Goal: Task Accomplishment & Management: Use online tool/utility

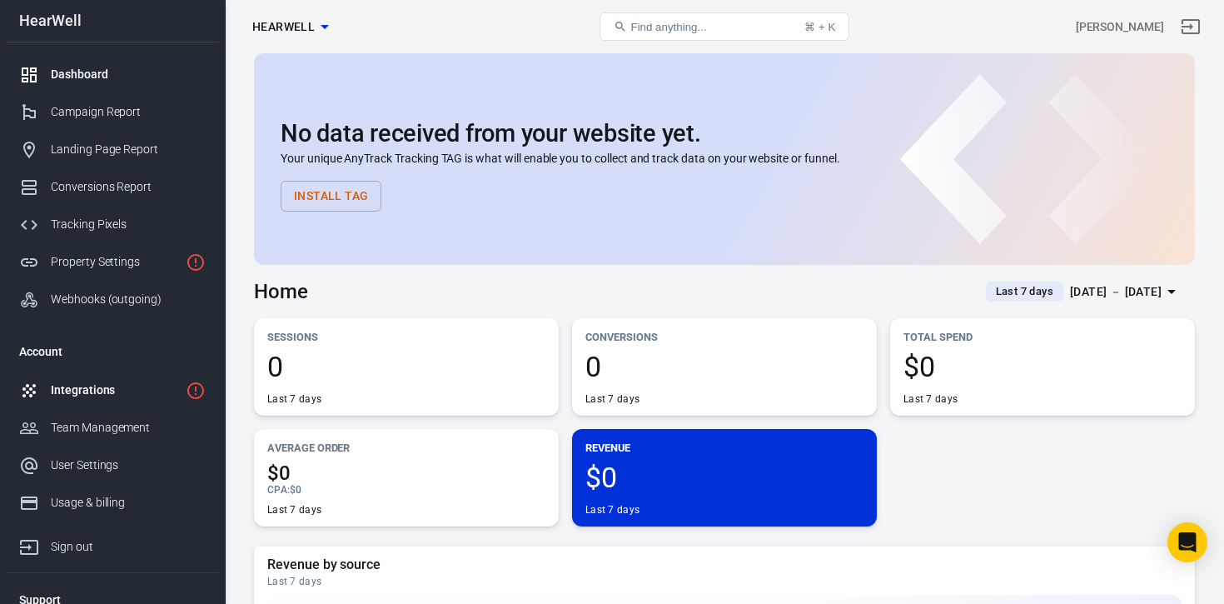
click at [92, 386] on div "Integrations" at bounding box center [115, 389] width 128 height 17
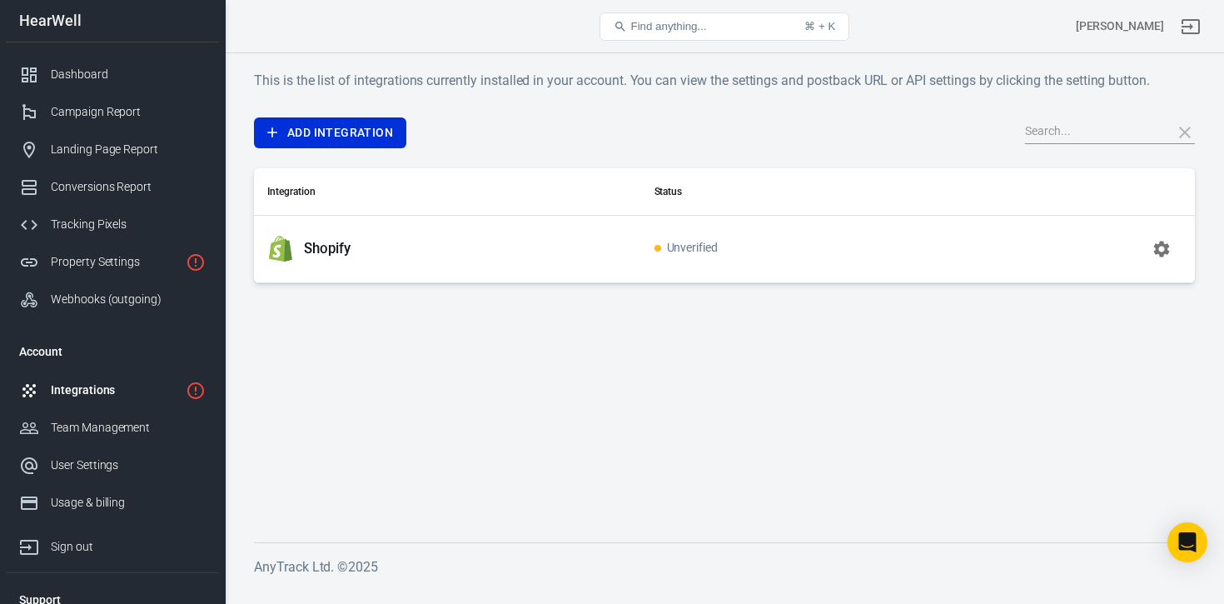
click at [1165, 250] on icon "button" at bounding box center [1162, 249] width 16 height 16
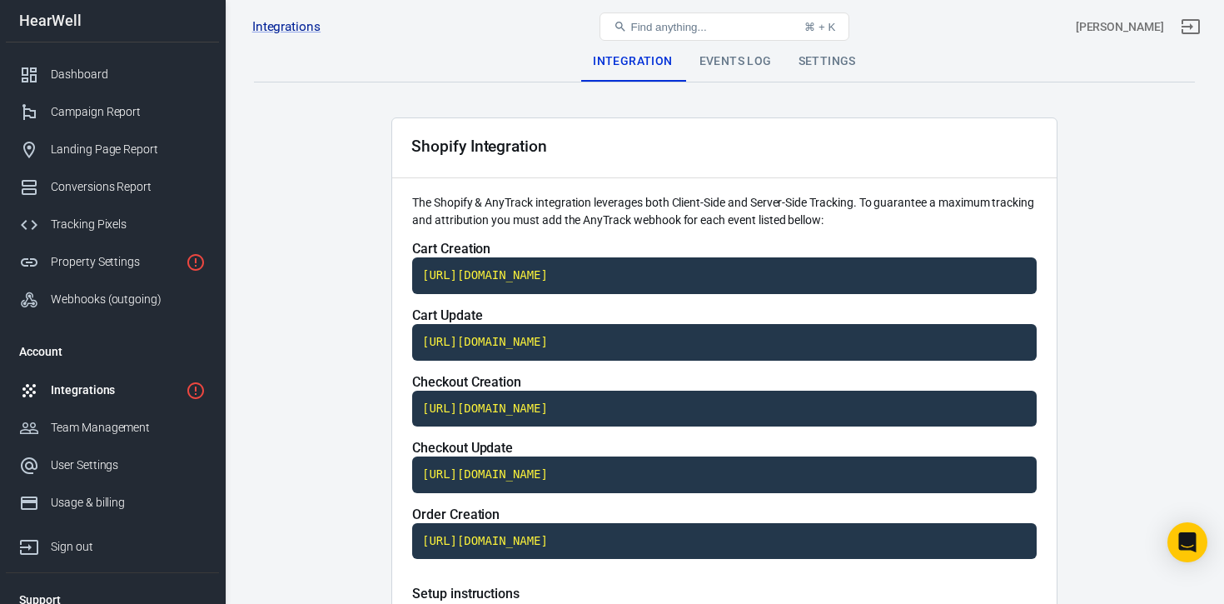
click at [735, 69] on div "Events Log" at bounding box center [735, 62] width 99 height 40
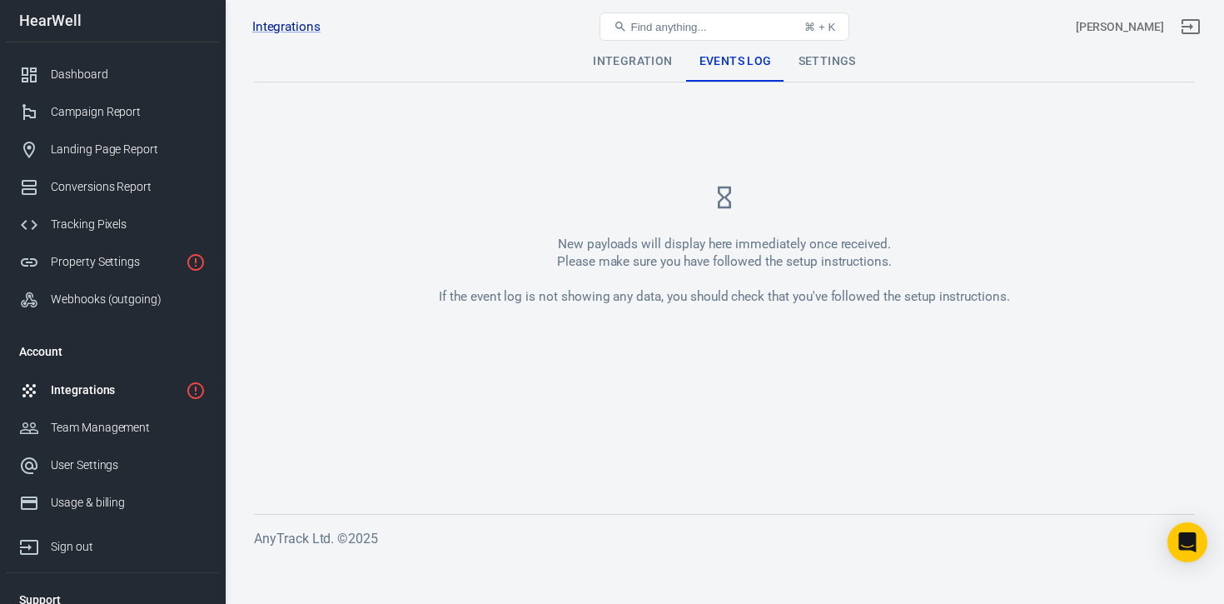
click at [813, 71] on div "Settings" at bounding box center [827, 62] width 84 height 40
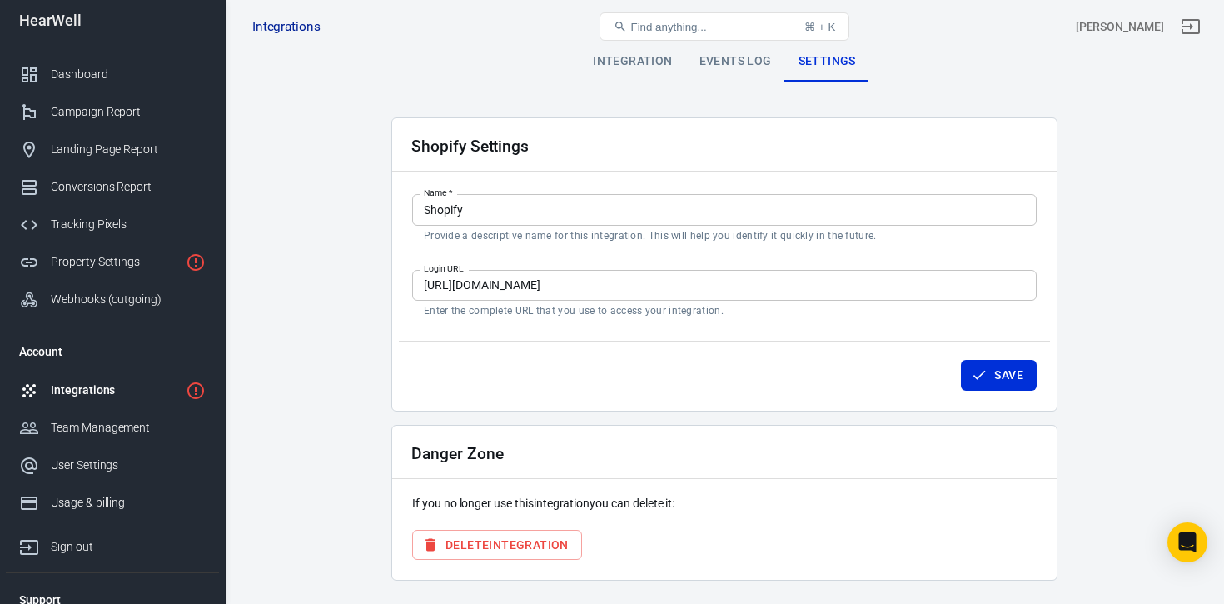
click at [627, 56] on div "Integration" at bounding box center [633, 62] width 106 height 40
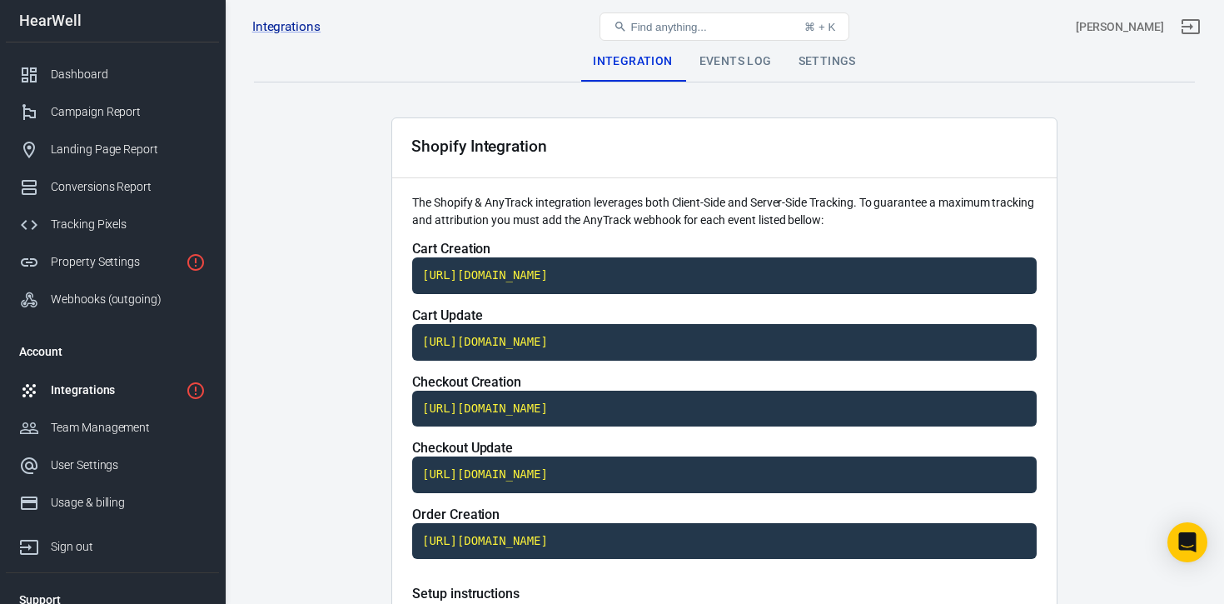
click at [831, 52] on div "Integrations Shopify Find anything... ⌘ + K [PERSON_NAME]" at bounding box center [725, 26] width 999 height 53
click at [831, 56] on div "Settings" at bounding box center [827, 62] width 84 height 40
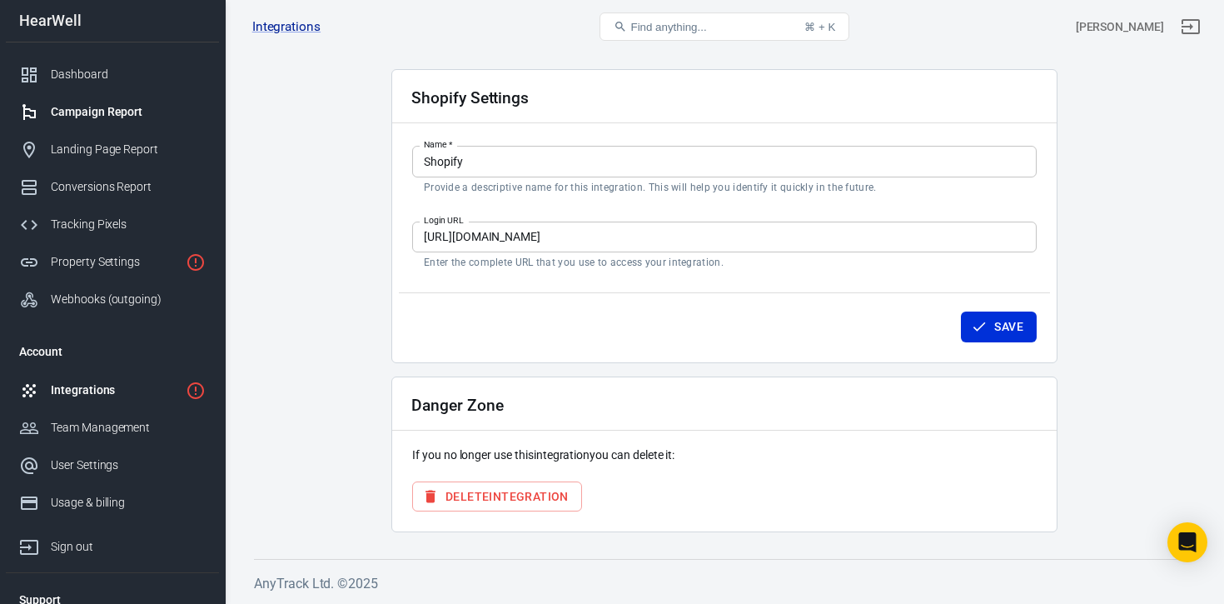
click at [99, 106] on div "Campaign Report" at bounding box center [128, 111] width 155 height 17
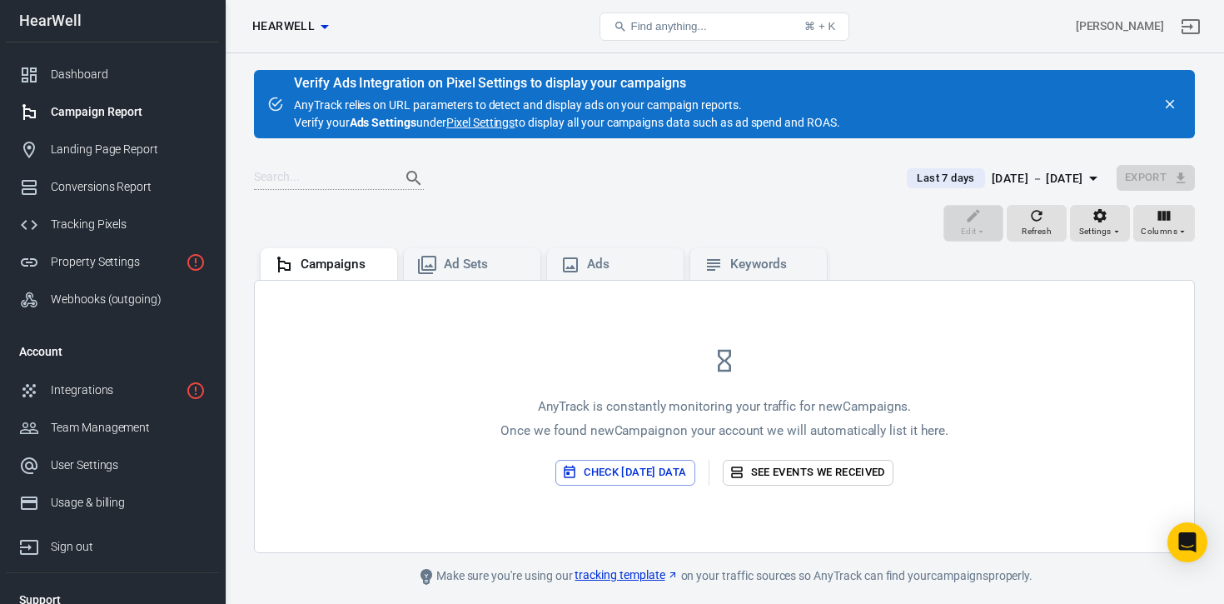
click at [1165, 103] on icon "close" at bounding box center [1170, 104] width 15 height 15
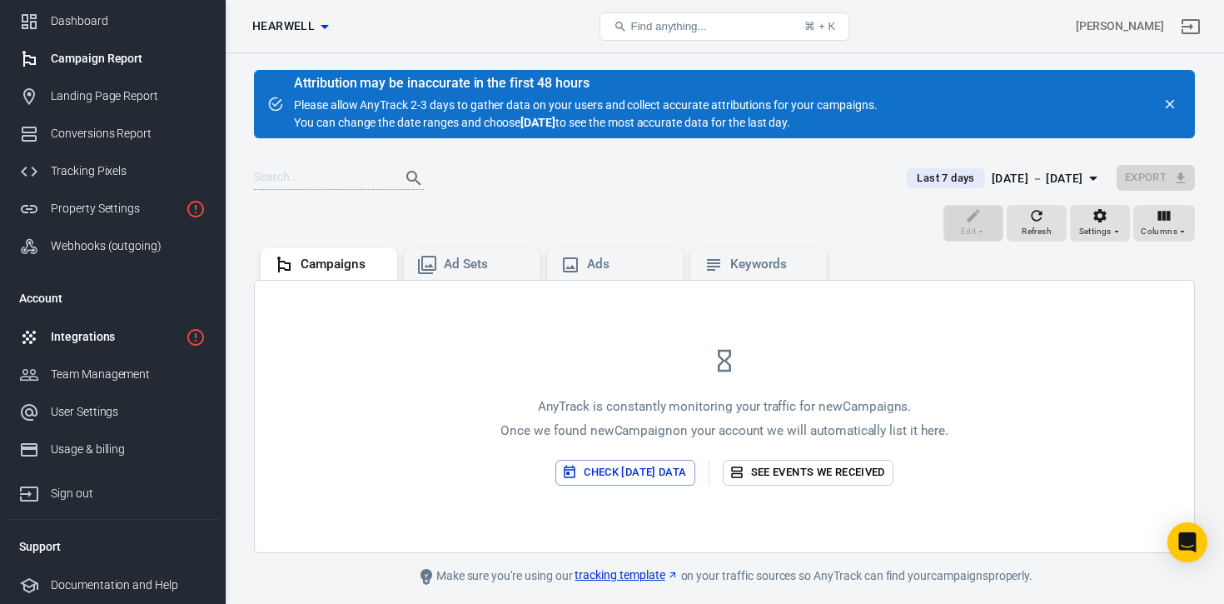
scroll to position [53, 0]
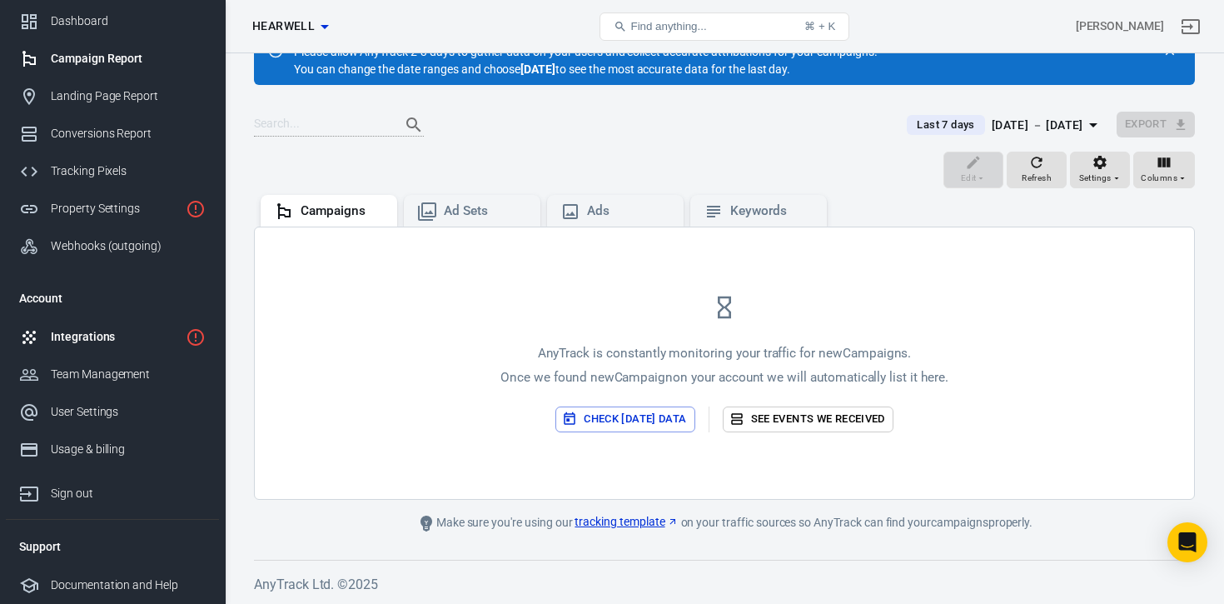
click at [94, 345] on div "Integrations" at bounding box center [115, 336] width 128 height 17
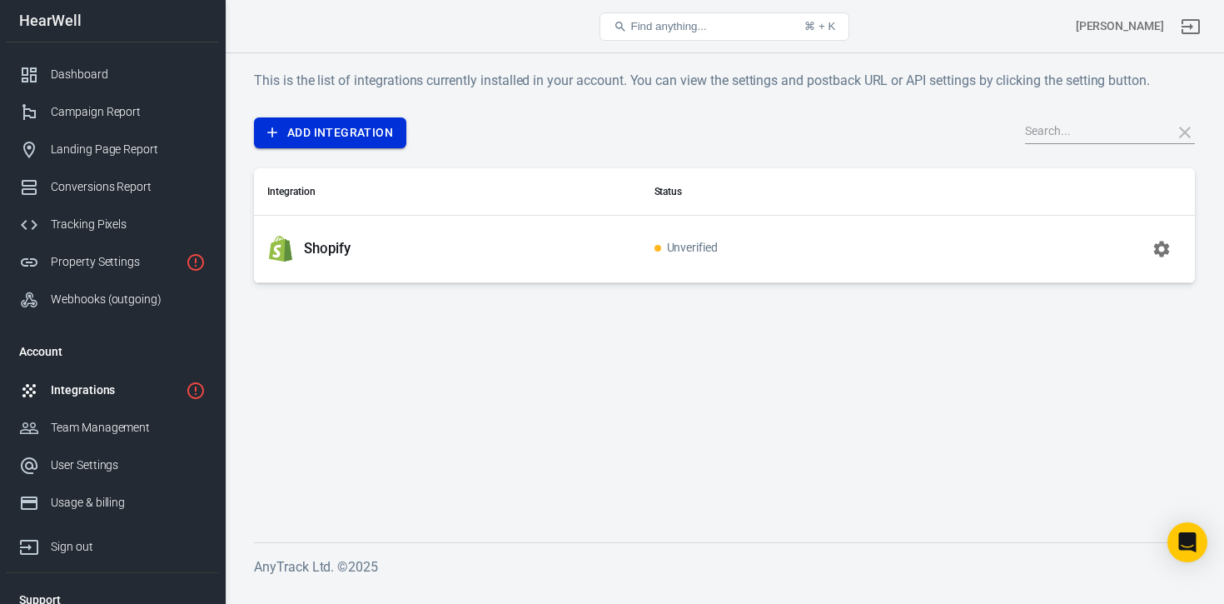
click at [343, 137] on link "Add Integration" at bounding box center [330, 132] width 152 height 31
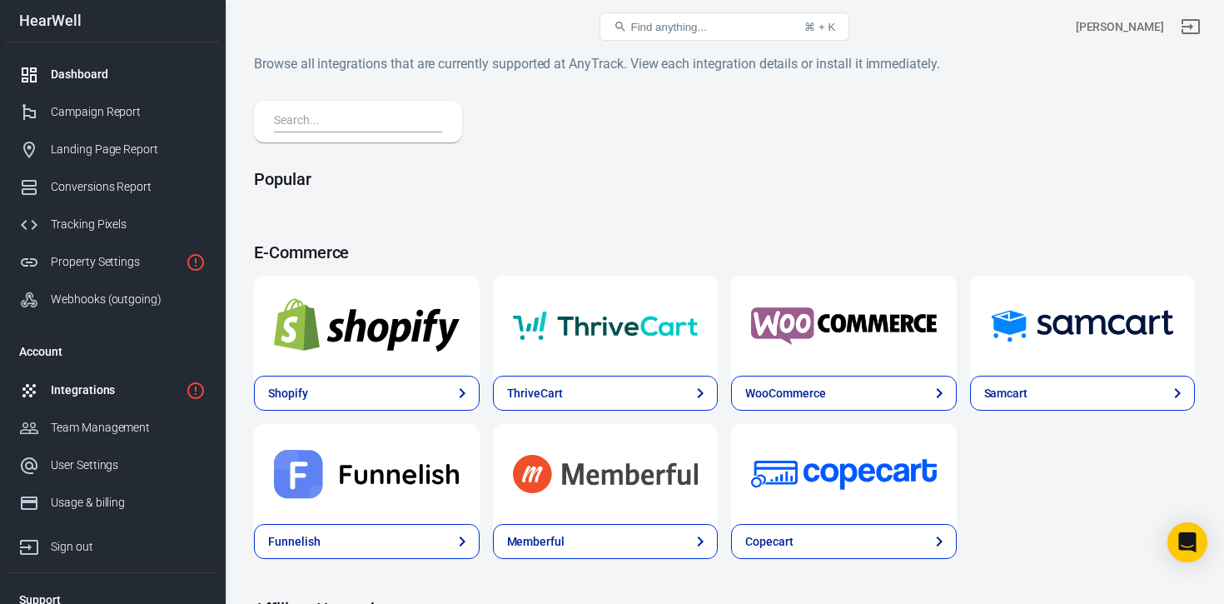
click at [95, 77] on div "Dashboard" at bounding box center [128, 74] width 155 height 17
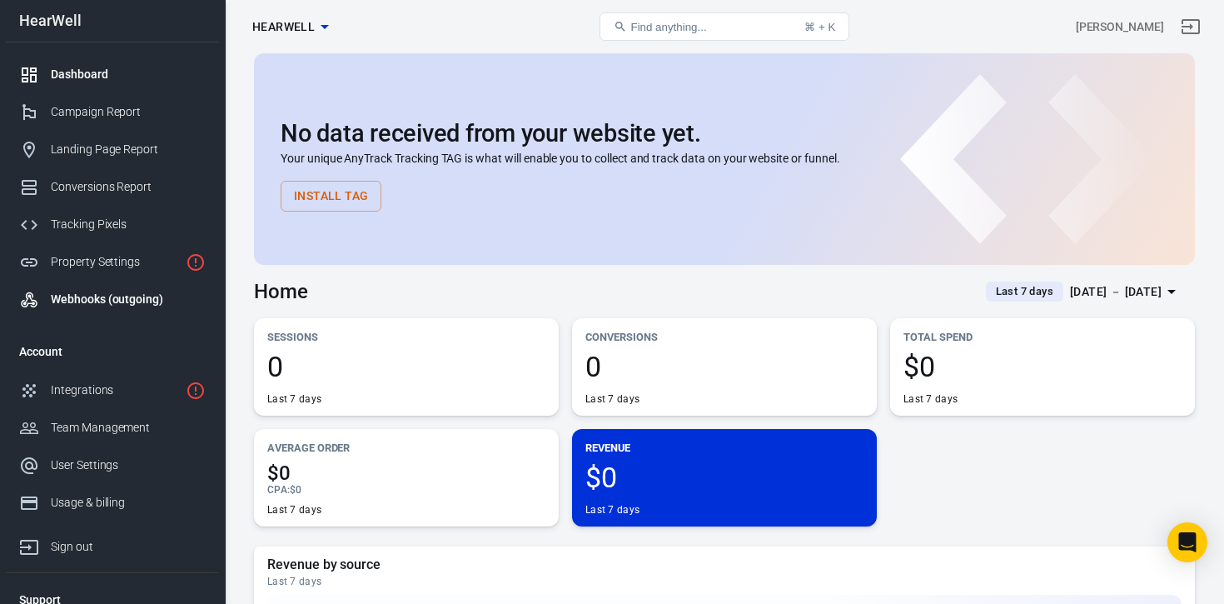
click at [125, 296] on div "Webhooks (outgoing)" at bounding box center [128, 299] width 155 height 17
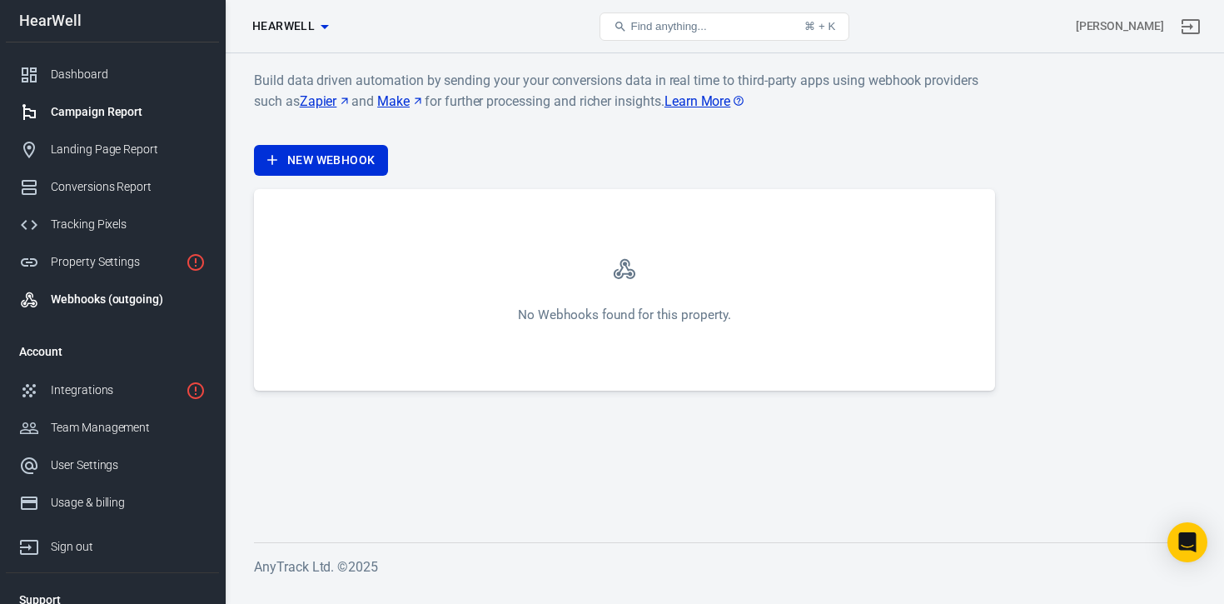
click at [96, 106] on div "Campaign Report" at bounding box center [128, 111] width 155 height 17
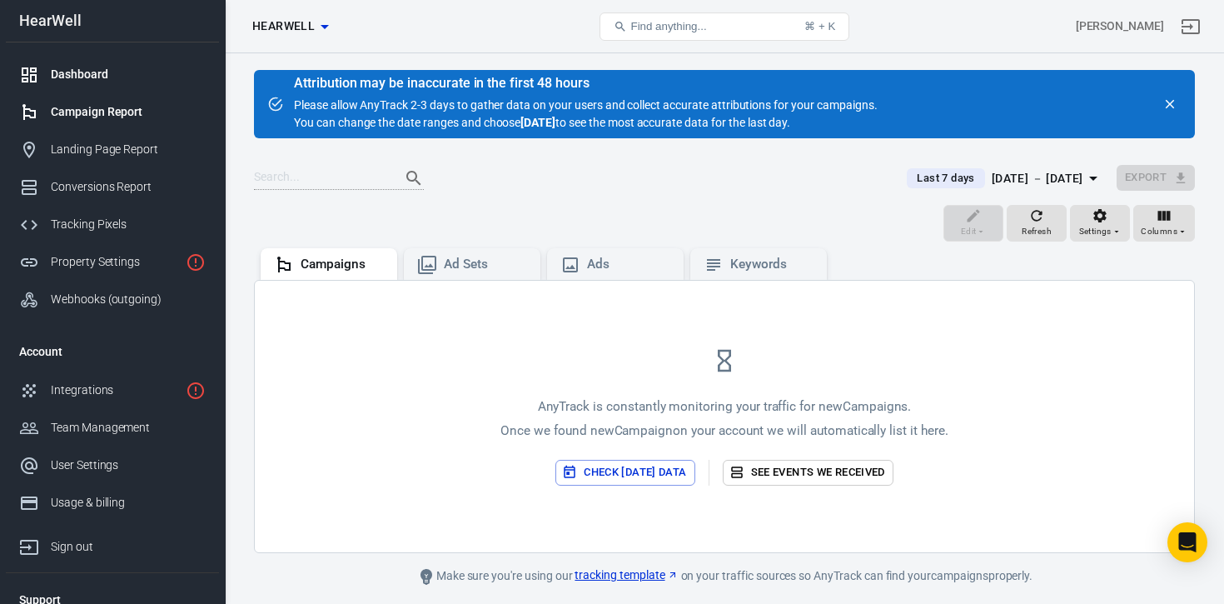
click at [77, 72] on div "Dashboard" at bounding box center [128, 74] width 155 height 17
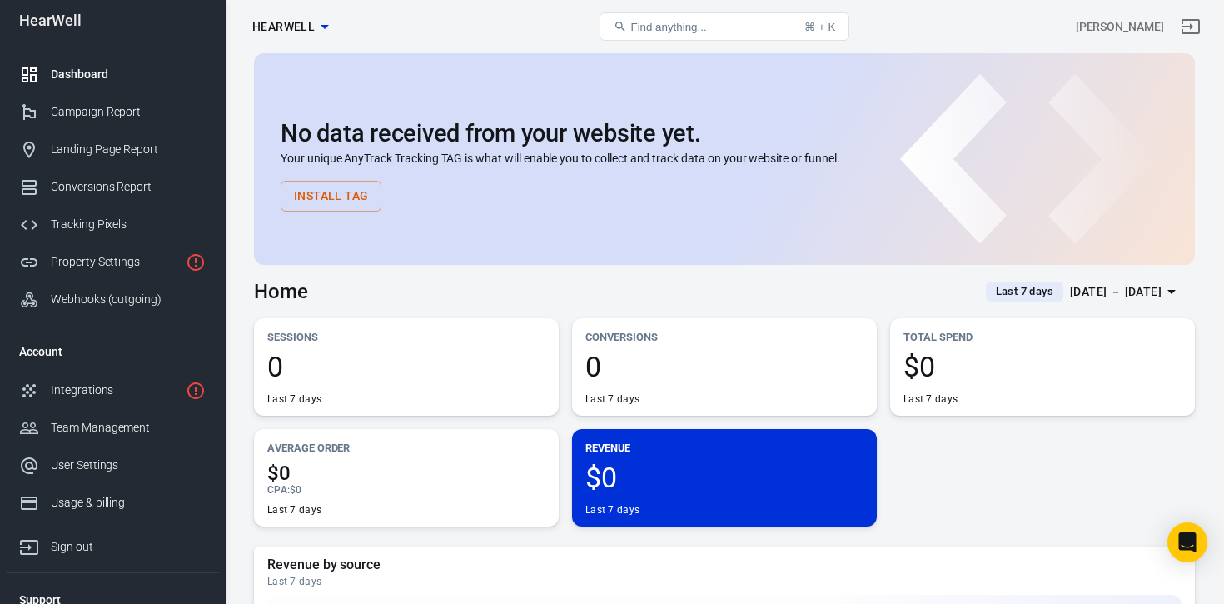
click at [311, 22] on span "HearWell" at bounding box center [283, 27] width 62 height 21
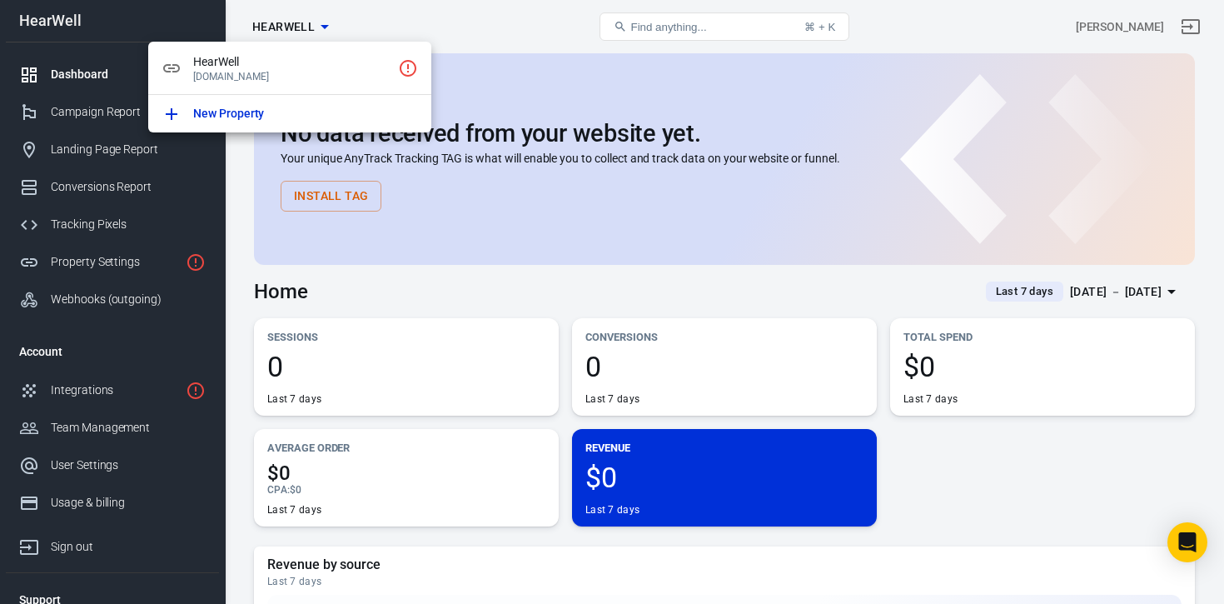
click at [466, 215] on div at bounding box center [612, 302] width 1224 height 604
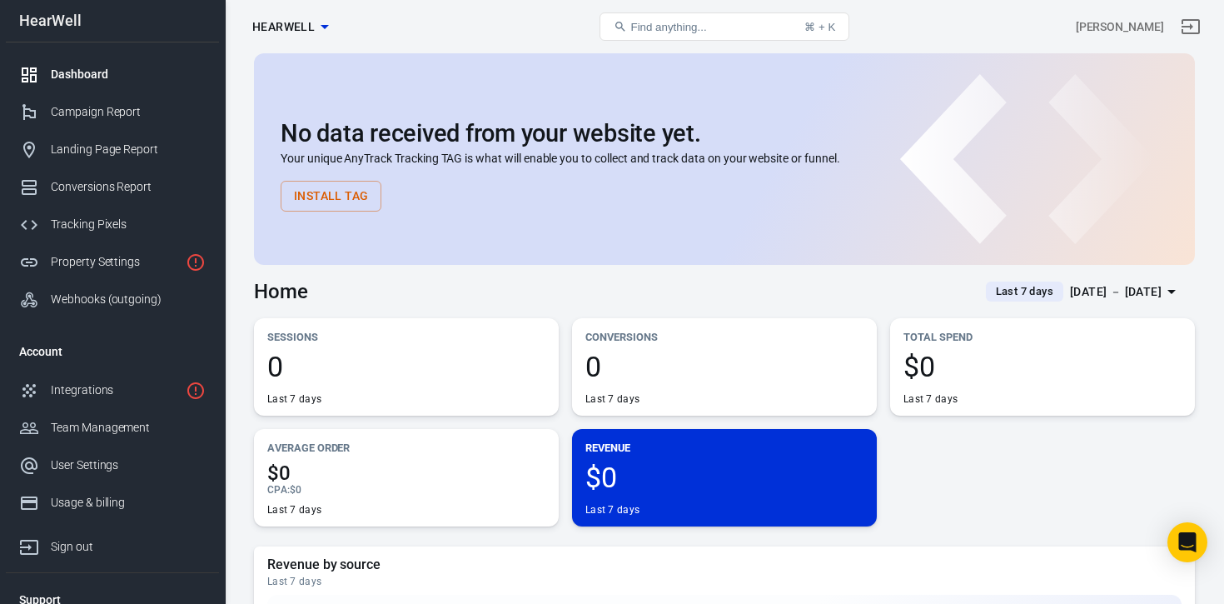
click at [54, 17] on div "HearWell" at bounding box center [112, 20] width 213 height 15
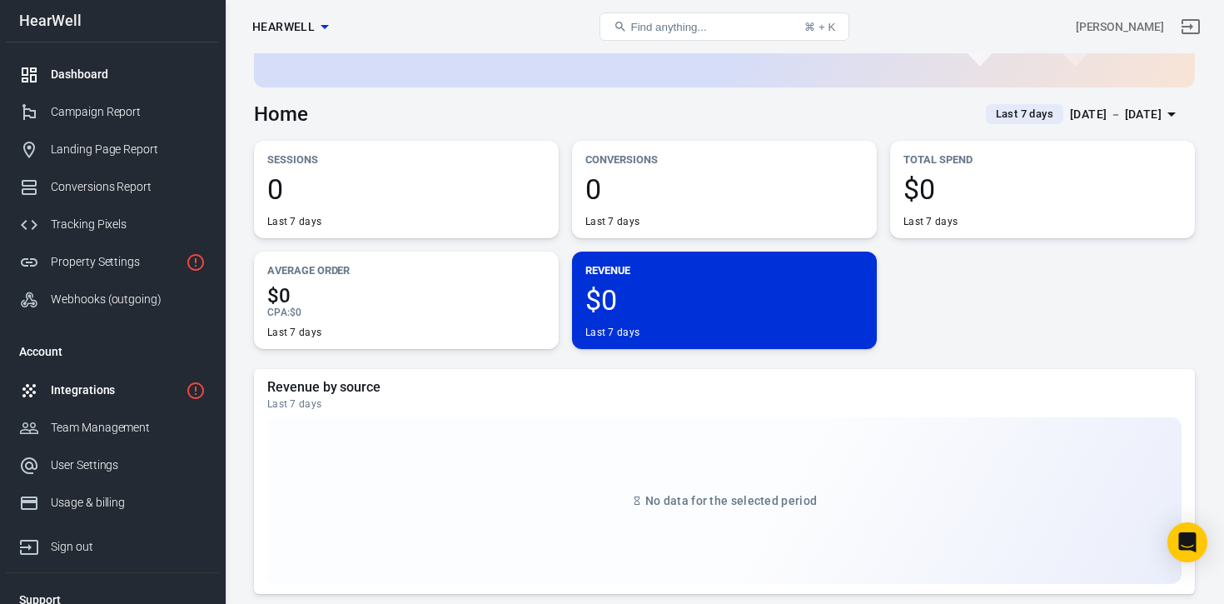
scroll to position [1, 0]
click at [87, 227] on div "Tracking Pixels" at bounding box center [128, 223] width 155 height 17
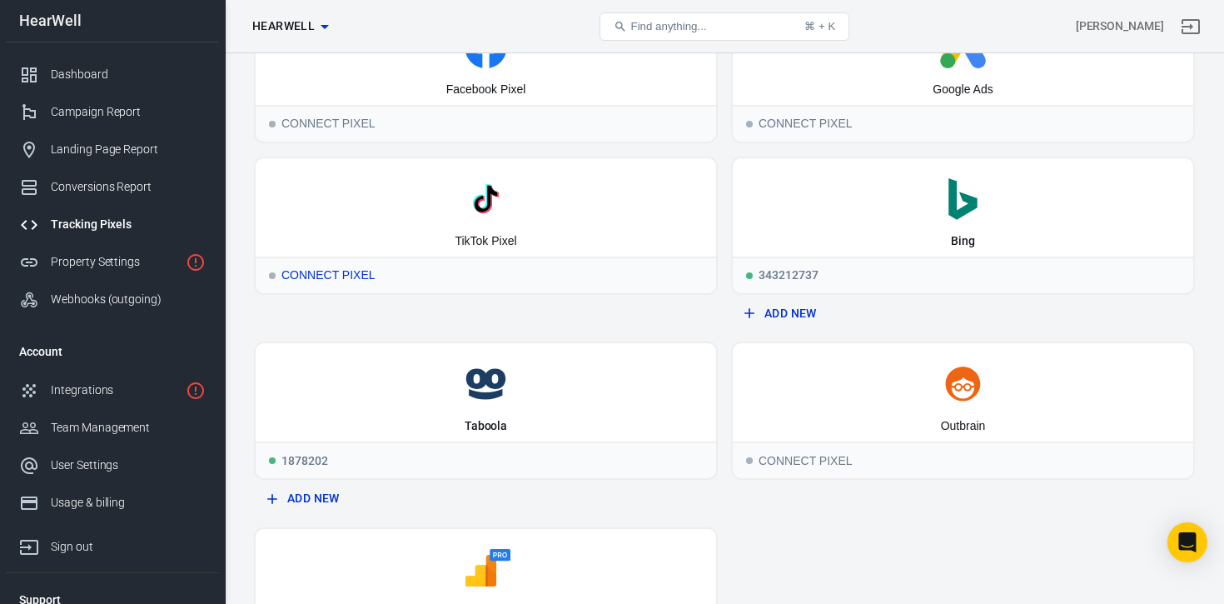
scroll to position [103, 0]
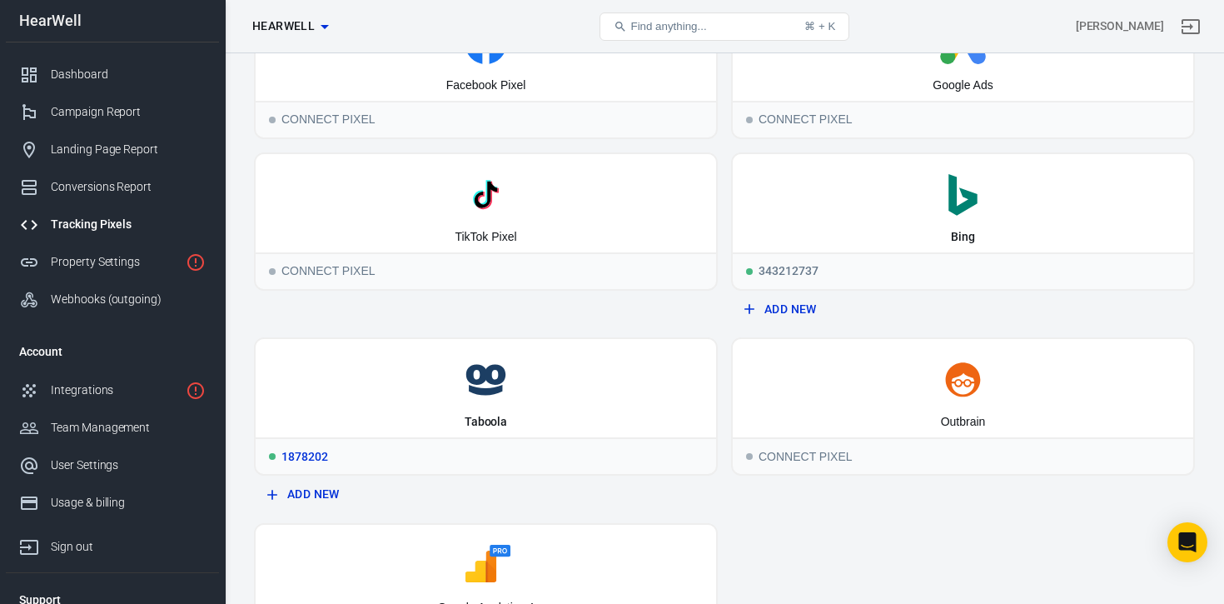
click at [462, 388] on icon at bounding box center [485, 380] width 447 height 42
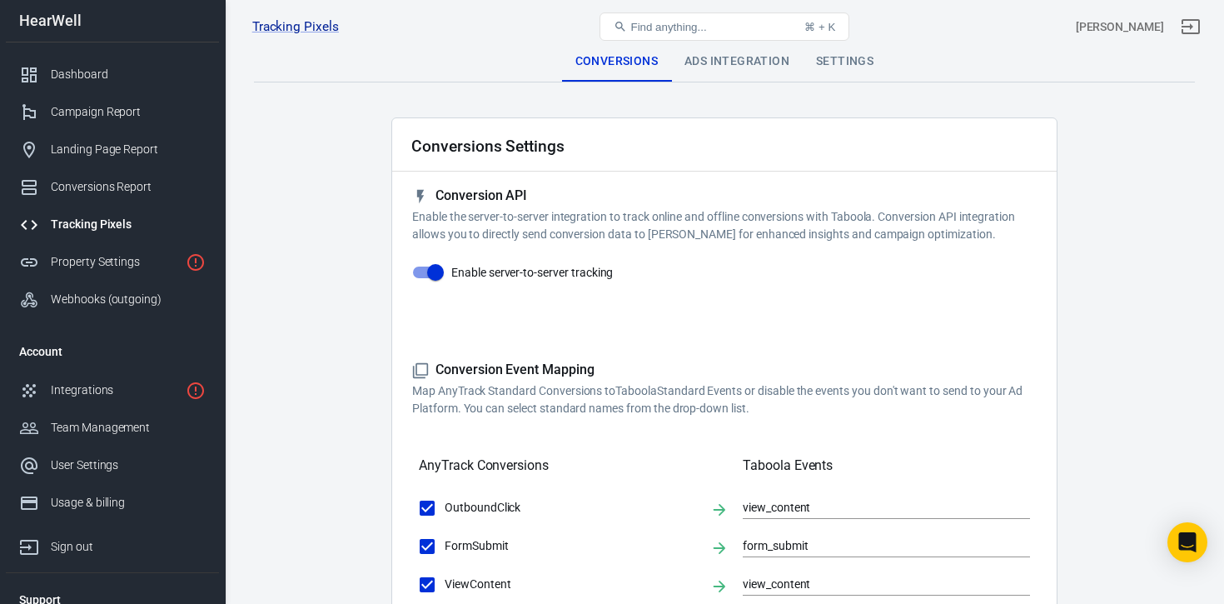
click at [752, 65] on div "Ads Integration" at bounding box center [737, 62] width 132 height 40
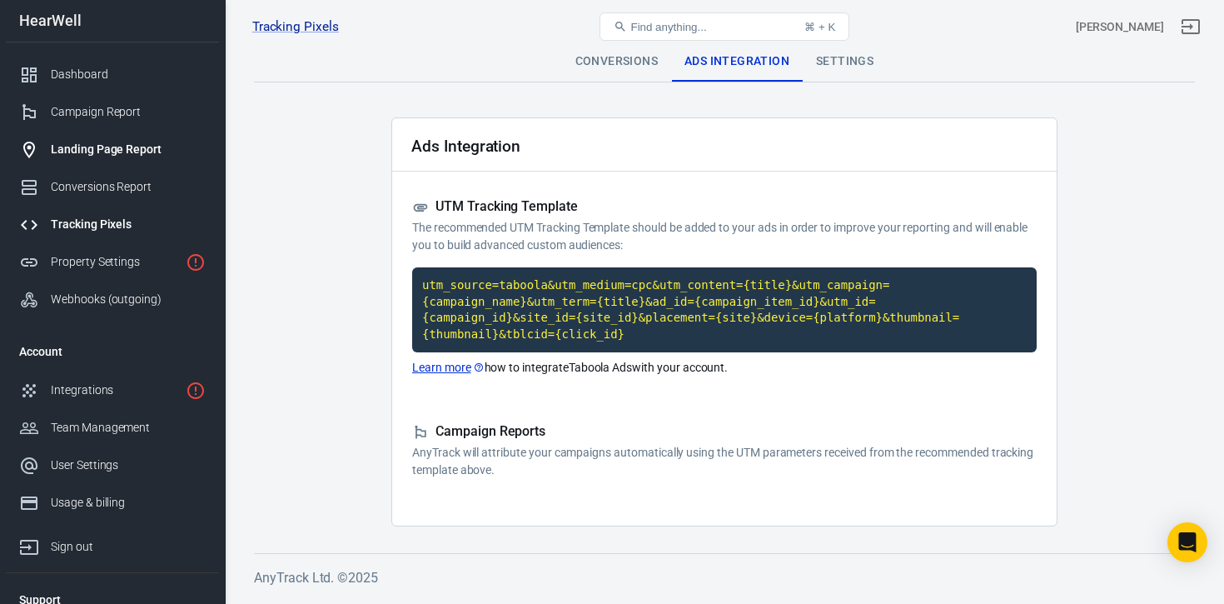
click at [105, 151] on div "Landing Page Report" at bounding box center [128, 149] width 155 height 17
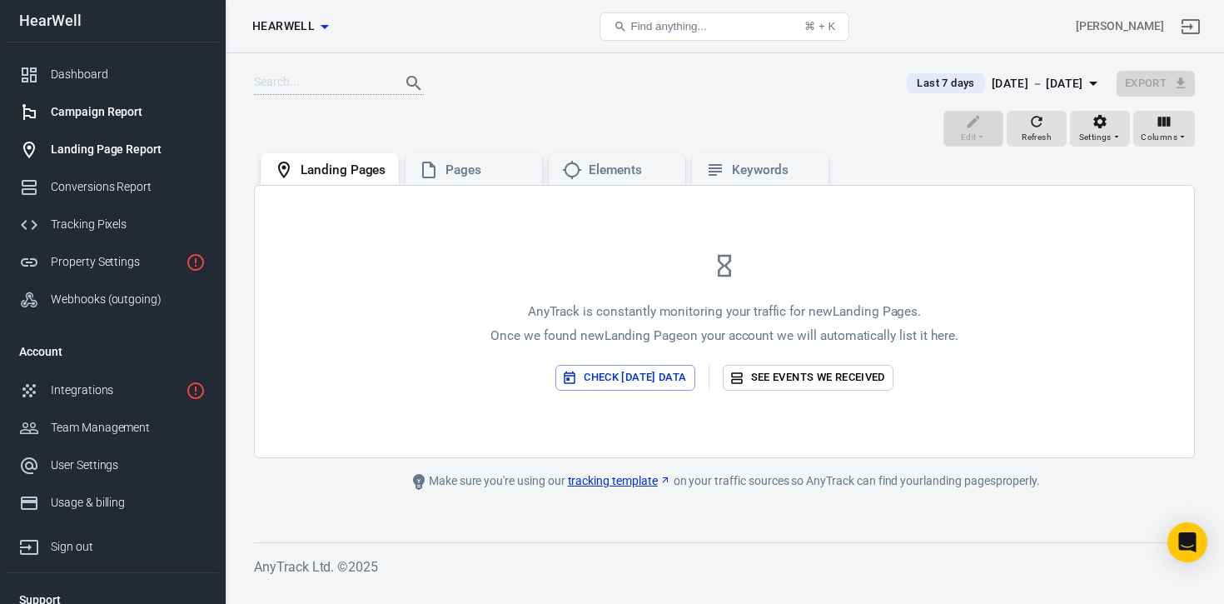
click at [105, 112] on div "Campaign Report" at bounding box center [128, 111] width 155 height 17
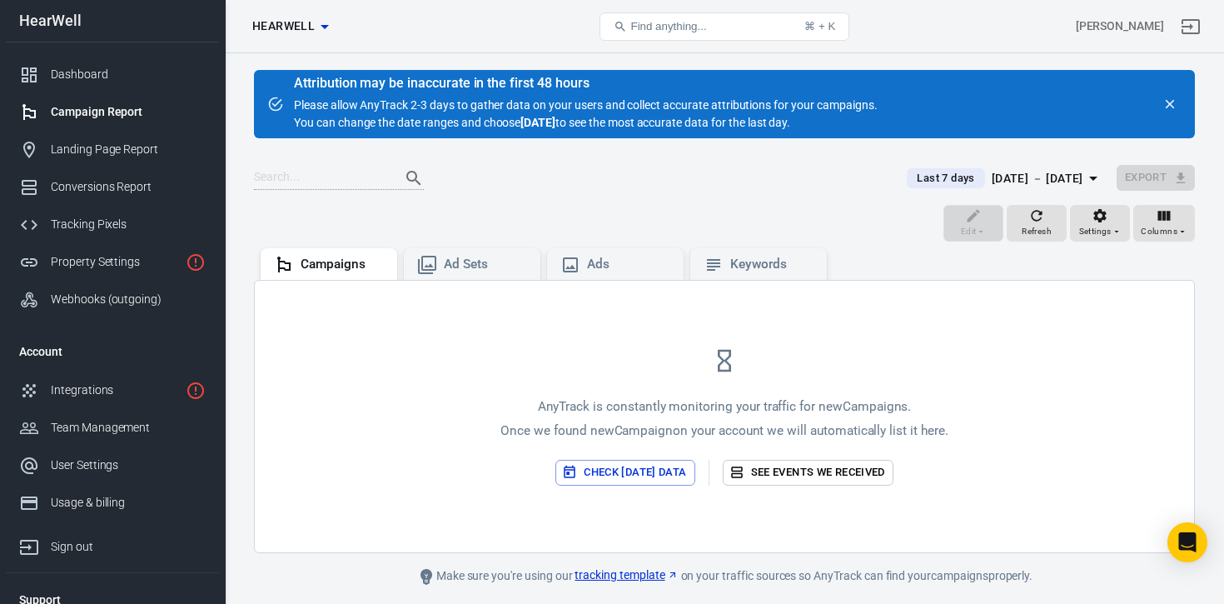
click at [1173, 103] on icon "close" at bounding box center [1170, 104] width 15 height 15
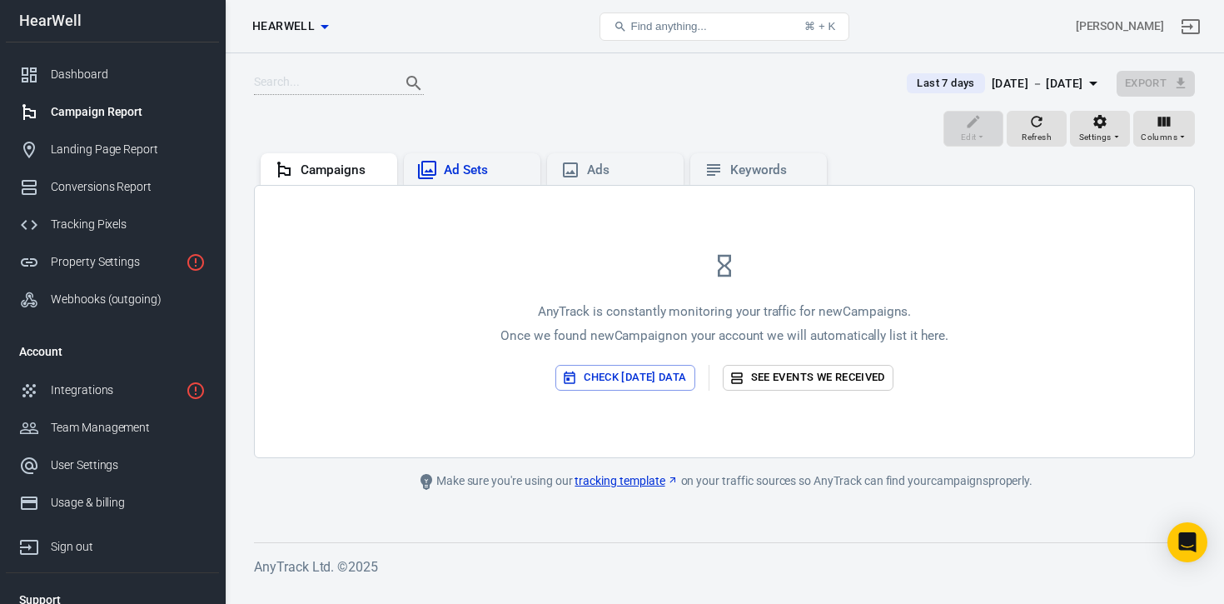
click at [484, 179] on div "Ad Sets" at bounding box center [472, 170] width 110 height 20
click at [609, 181] on div "Ads" at bounding box center [615, 169] width 137 height 32
click at [732, 170] on div "Keywords" at bounding box center [771, 170] width 83 height 17
click at [323, 182] on div "Campaigns" at bounding box center [329, 169] width 137 height 32
click at [1187, 537] on icon "Open Intercom Messenger" at bounding box center [1187, 542] width 19 height 22
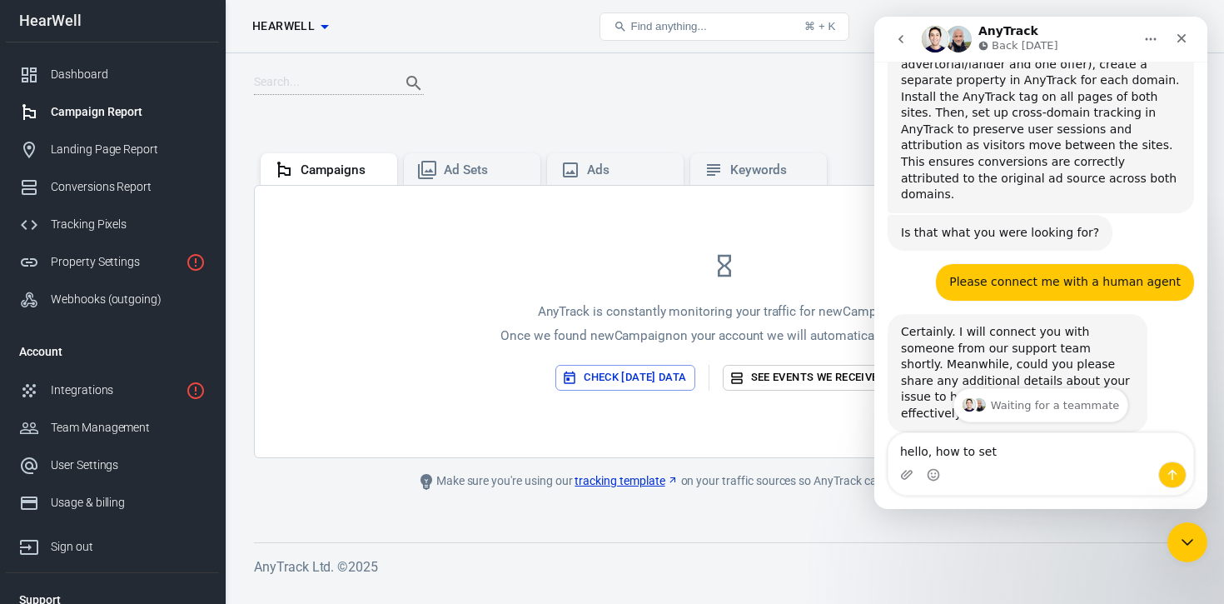
scroll to position [2140, 0]
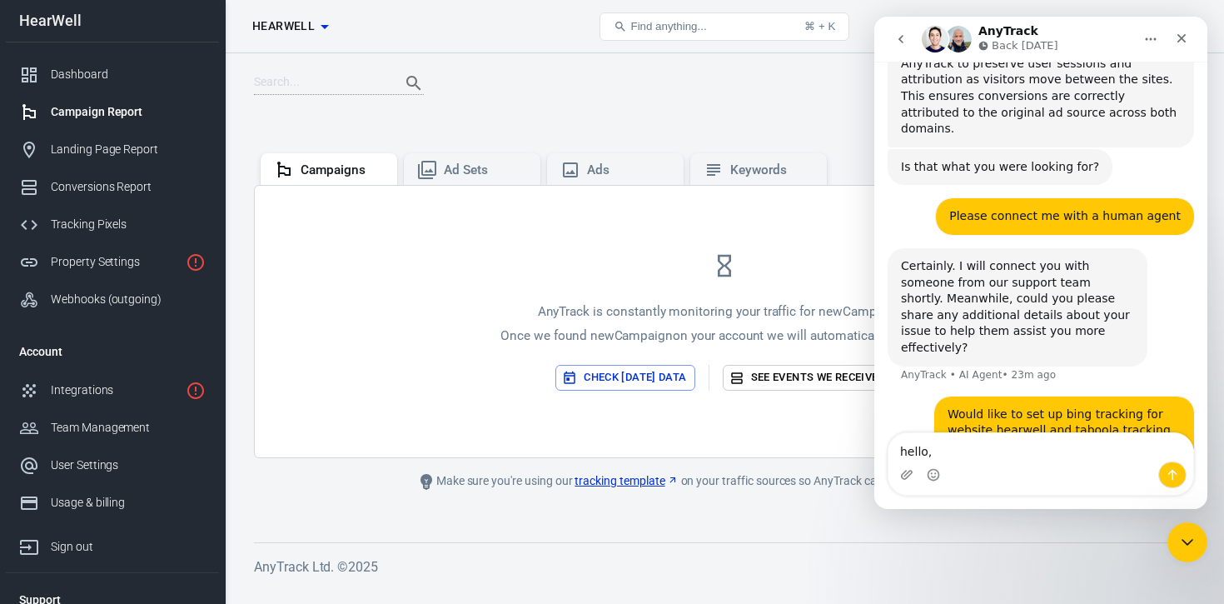
type textarea "hello"
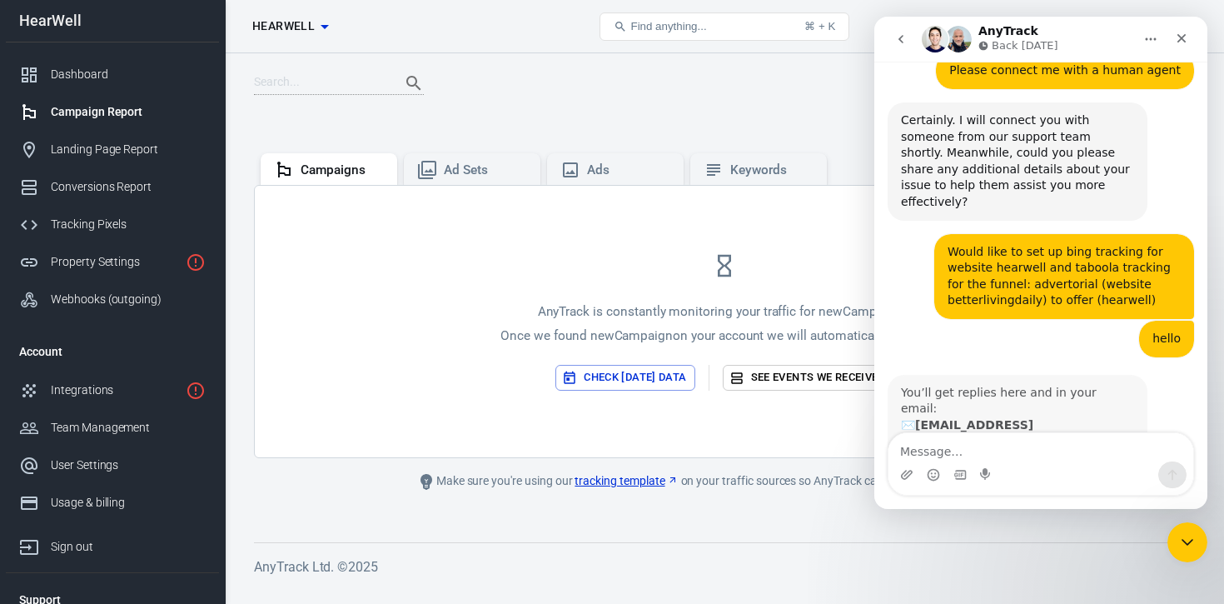
scroll to position [2285, 0]
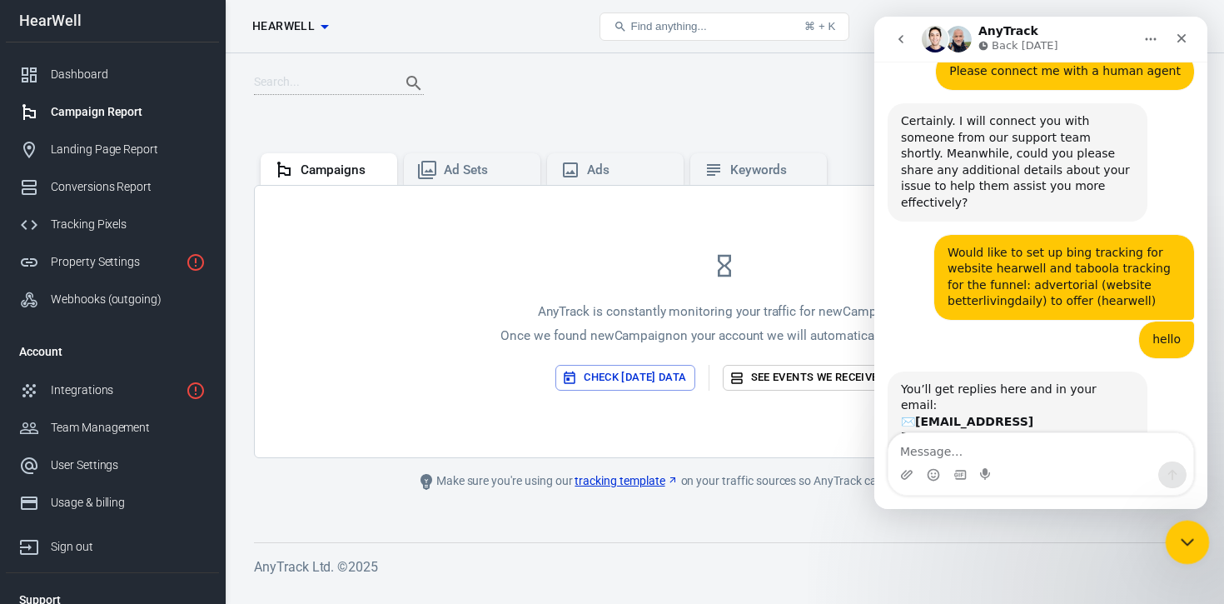
click at [1184, 540] on icon "Close Intercom Messenger" at bounding box center [1185, 539] width 12 height 7
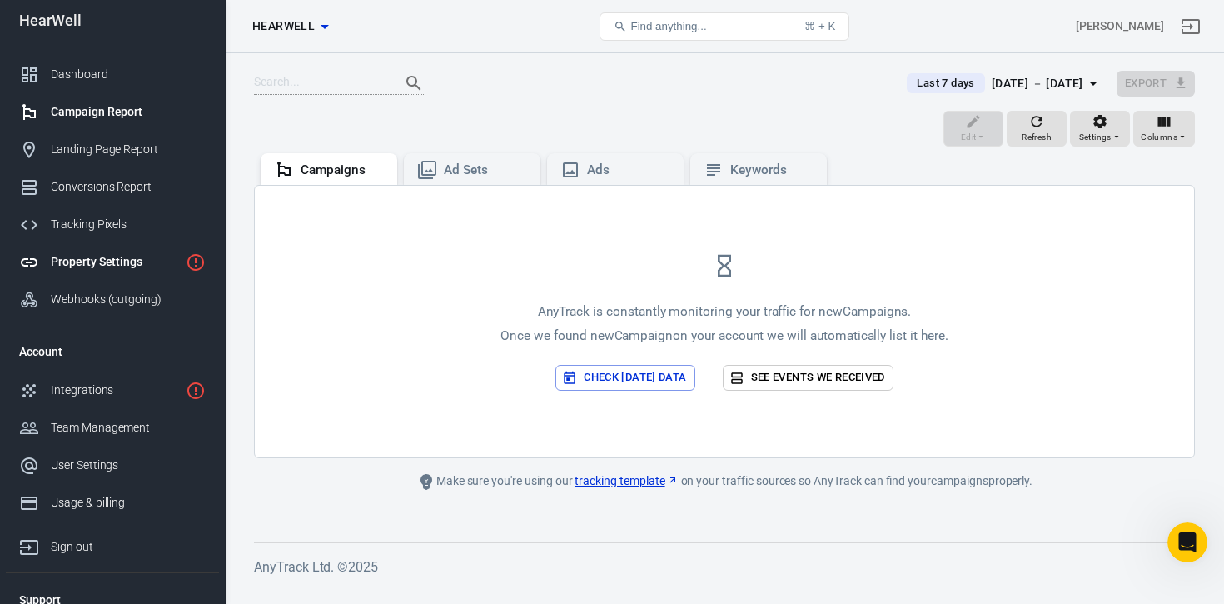
click at [89, 255] on div "Property Settings" at bounding box center [115, 261] width 128 height 17
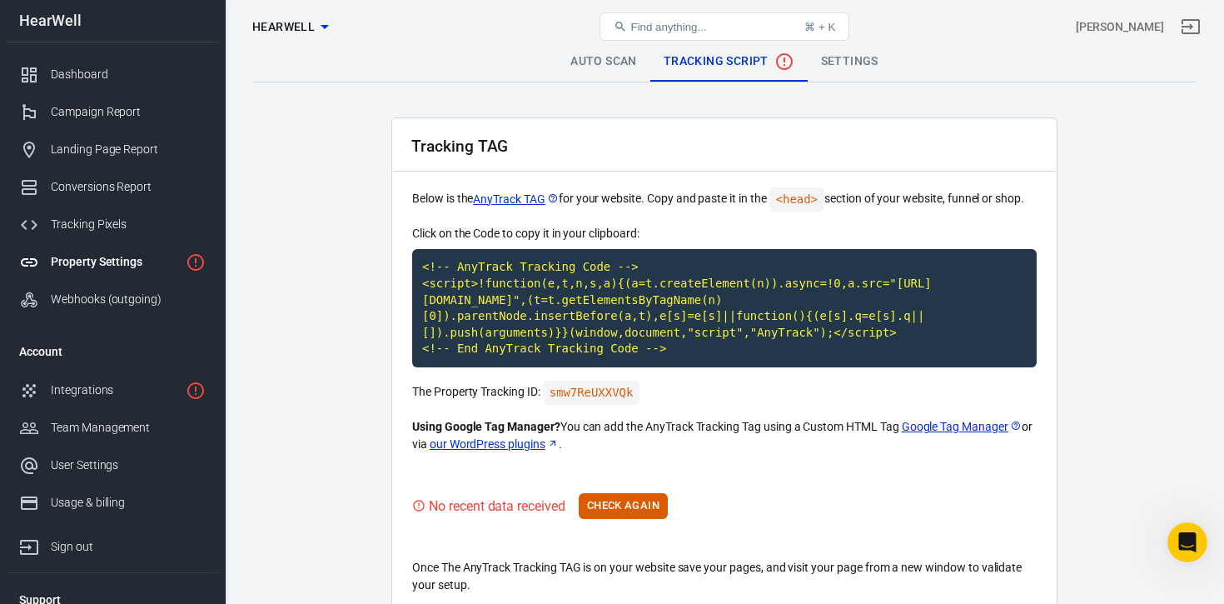
click at [471, 150] on h2 "Tracking TAG" at bounding box center [459, 145] width 97 height 17
click at [600, 63] on link "Auto Scan" at bounding box center [603, 62] width 93 height 40
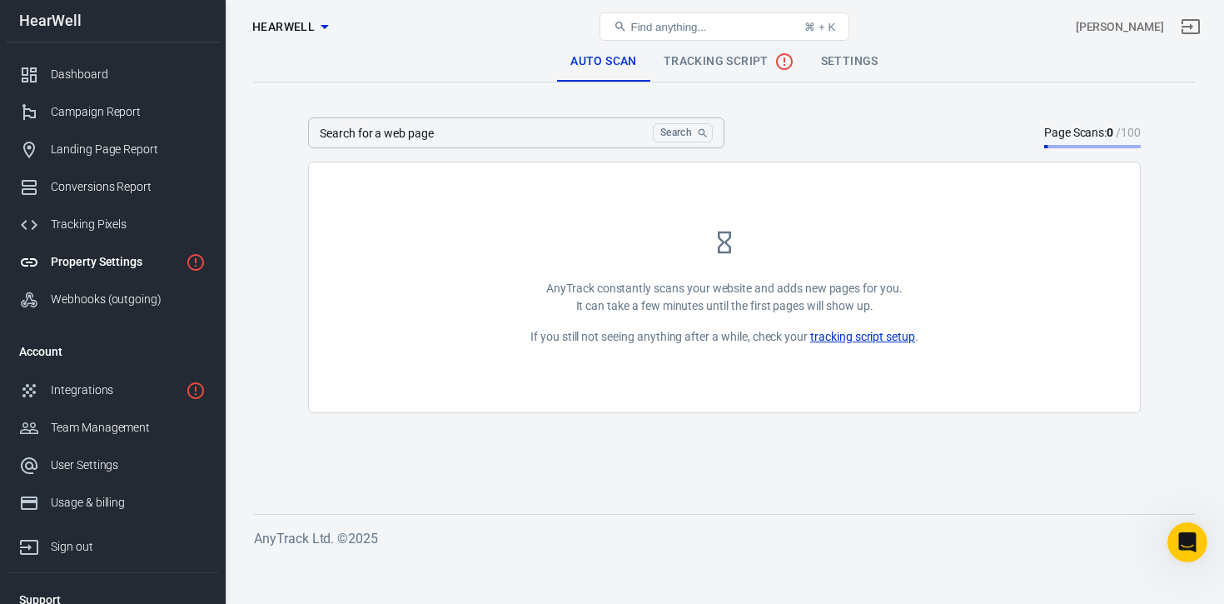
click at [837, 66] on link "Settings" at bounding box center [850, 62] width 84 height 40
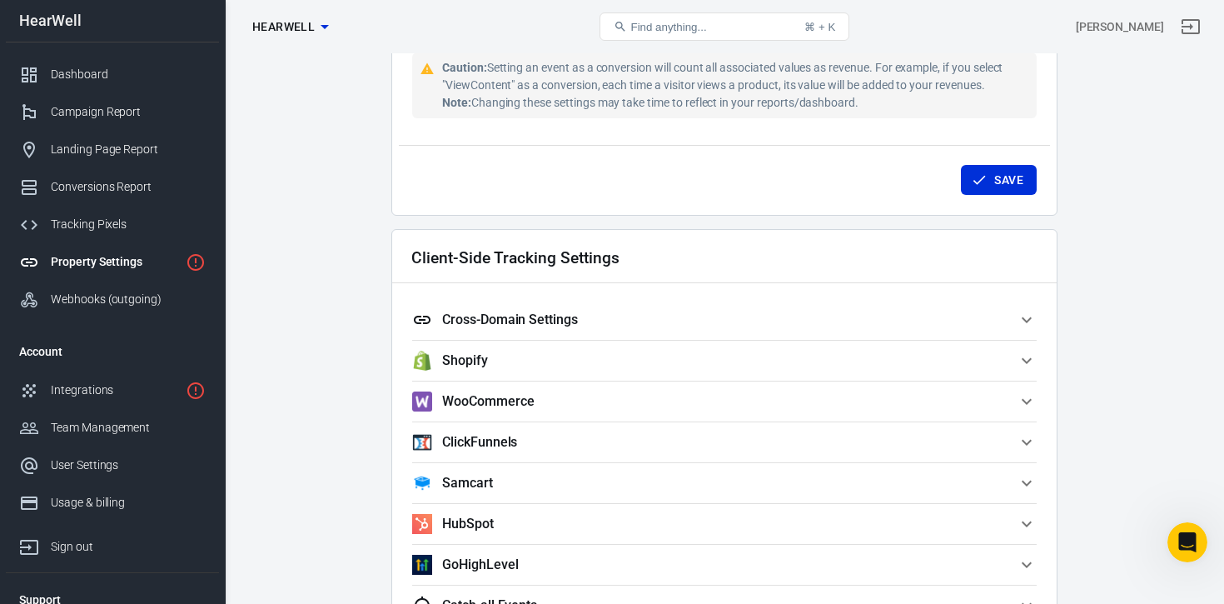
scroll to position [1281, 0]
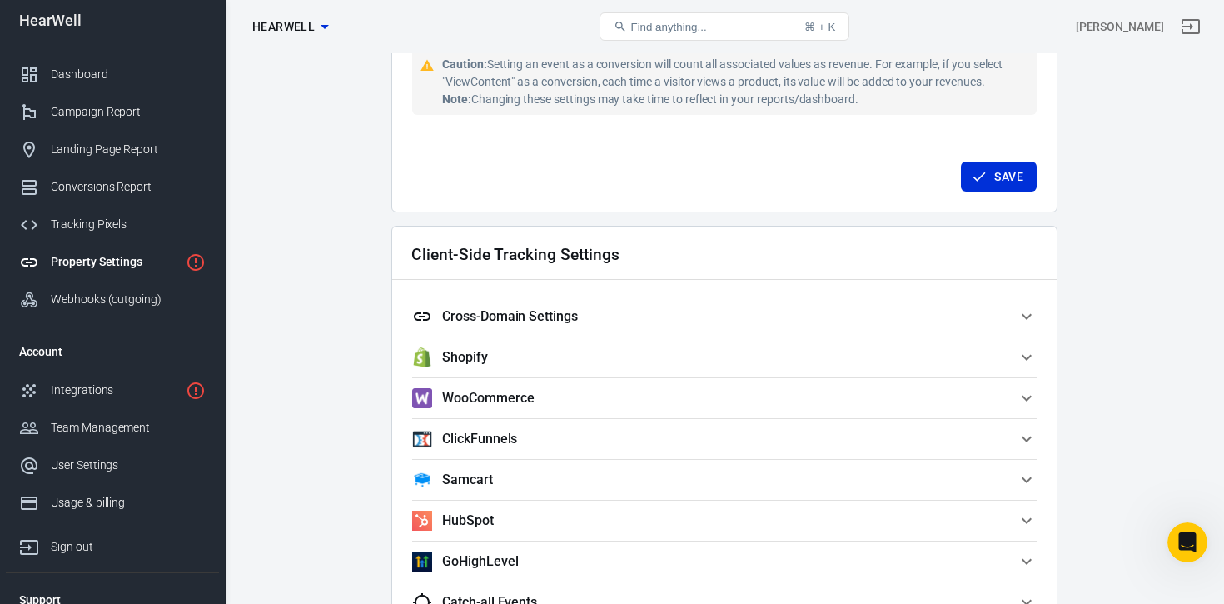
click at [491, 360] on span "Shopify" at bounding box center [714, 357] width 605 height 20
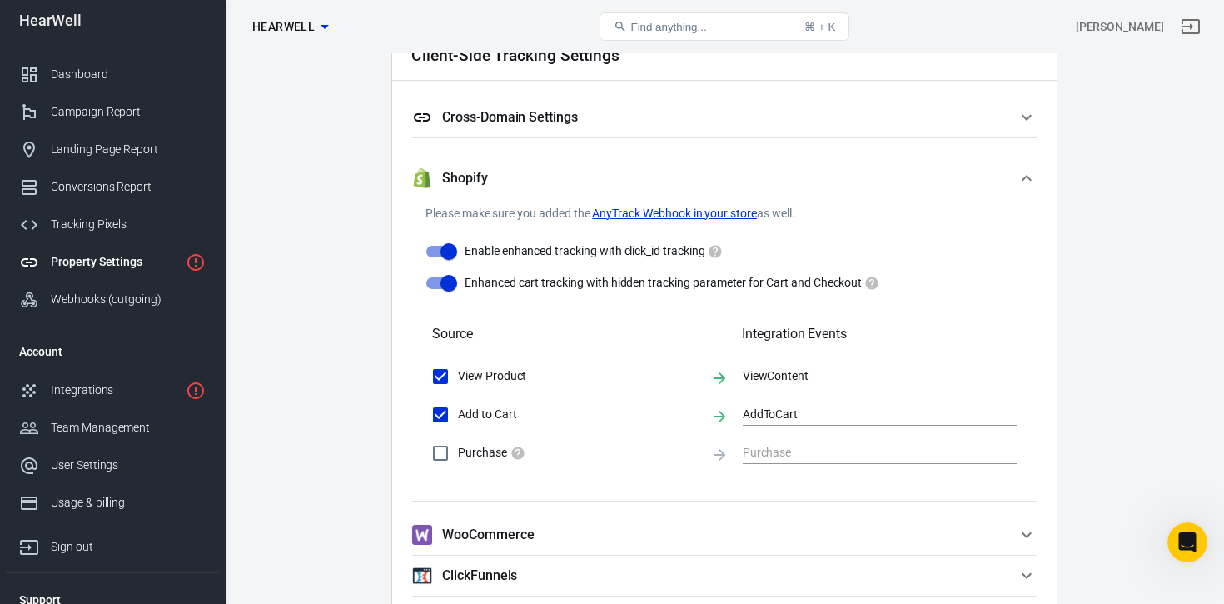
scroll to position [1482, 0]
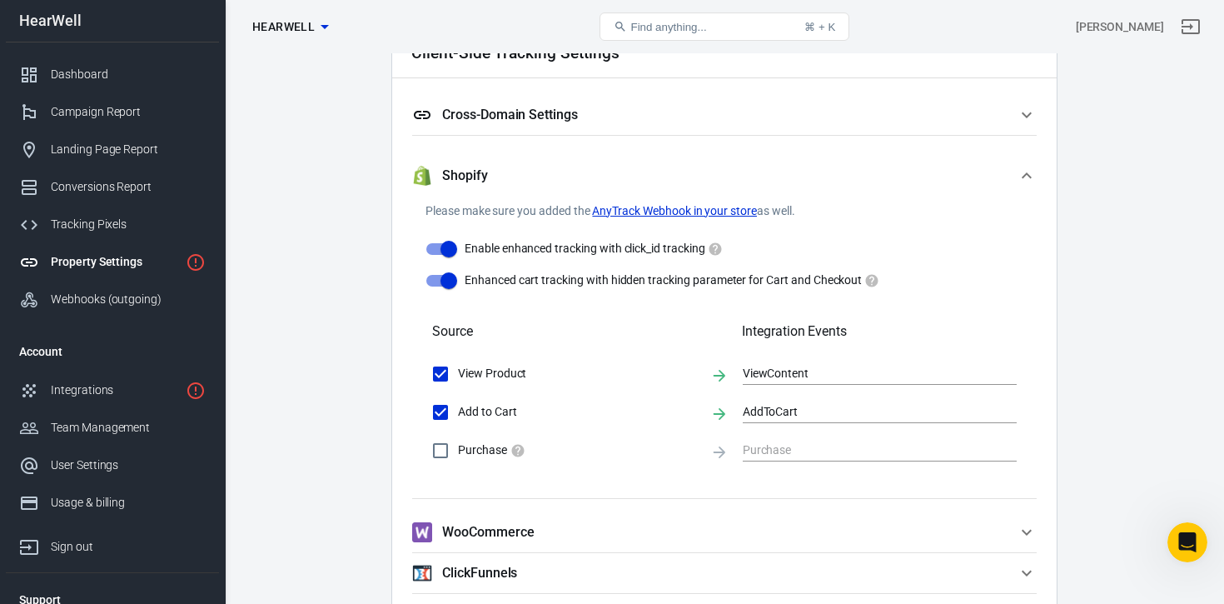
click at [448, 447] on input "Purchase" at bounding box center [440, 450] width 35 height 35
checkbox input "true"
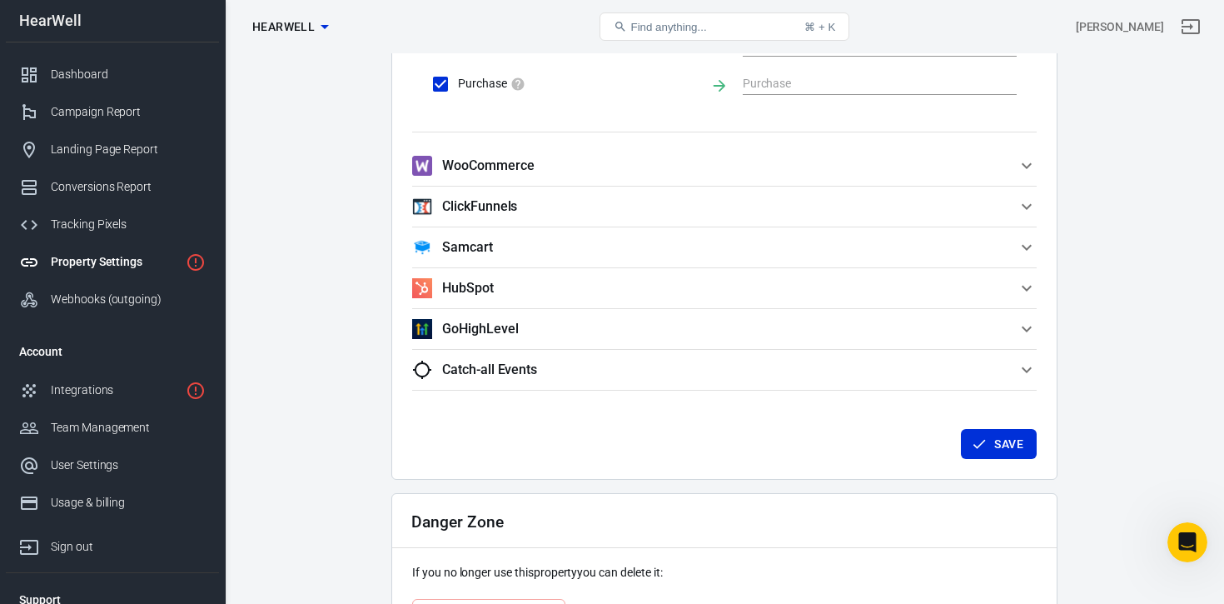
scroll to position [1967, 0]
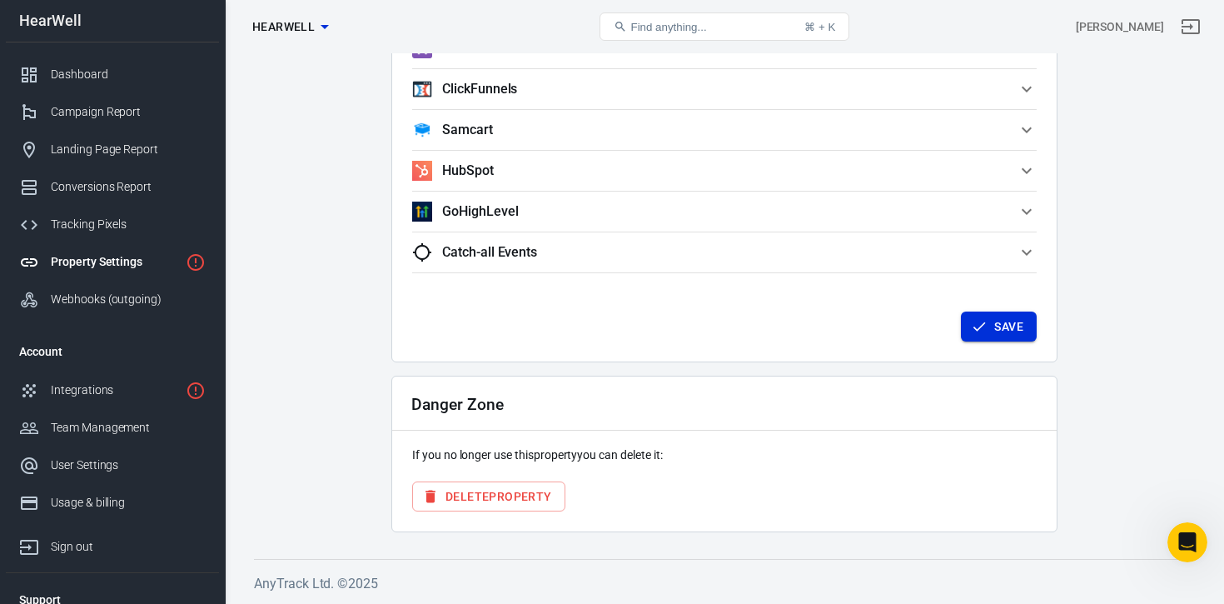
click at [991, 322] on button "Save" at bounding box center [999, 326] width 76 height 31
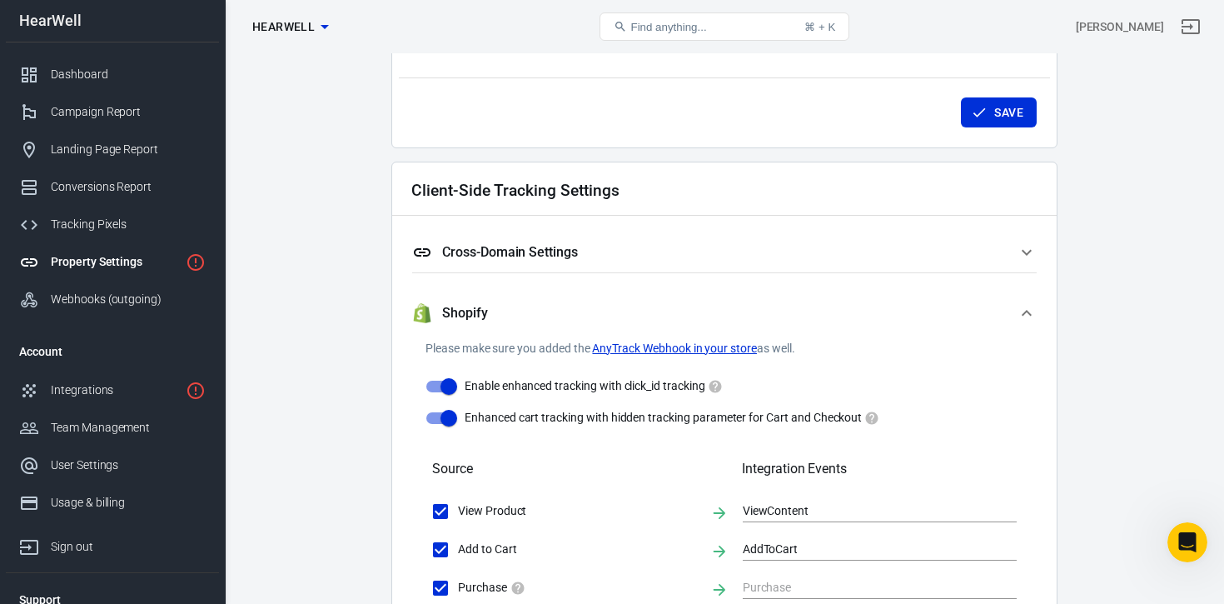
scroll to position [1346, 0]
click at [576, 251] on h5 "Cross-Domain Settings" at bounding box center [510, 251] width 136 height 17
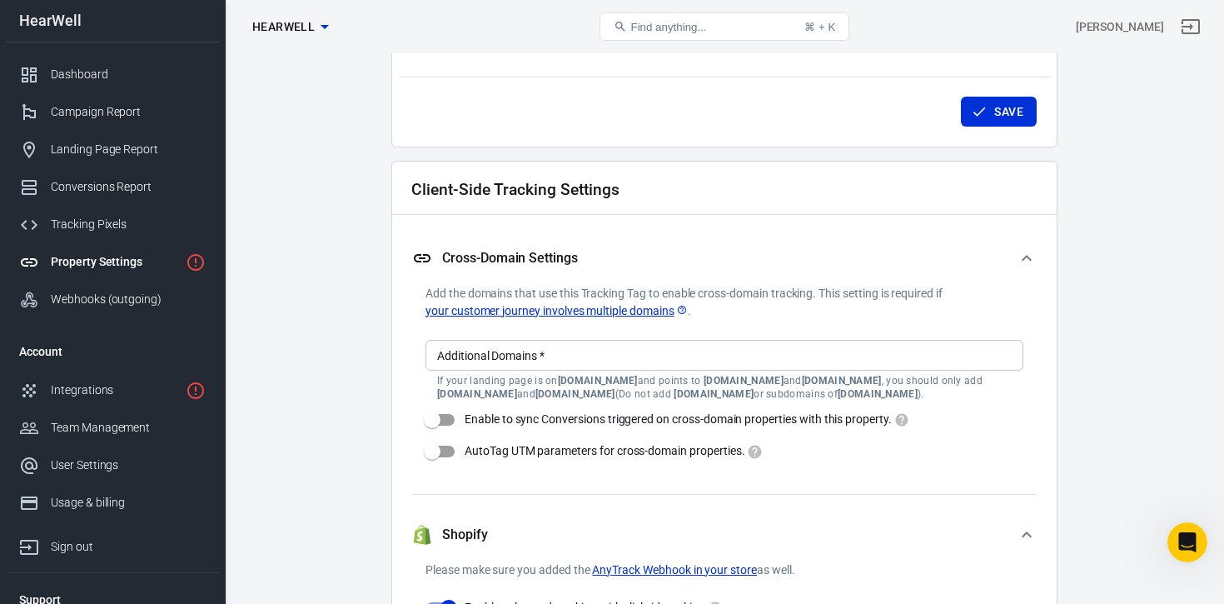
click at [685, 311] on icon at bounding box center [682, 311] width 12 height 12
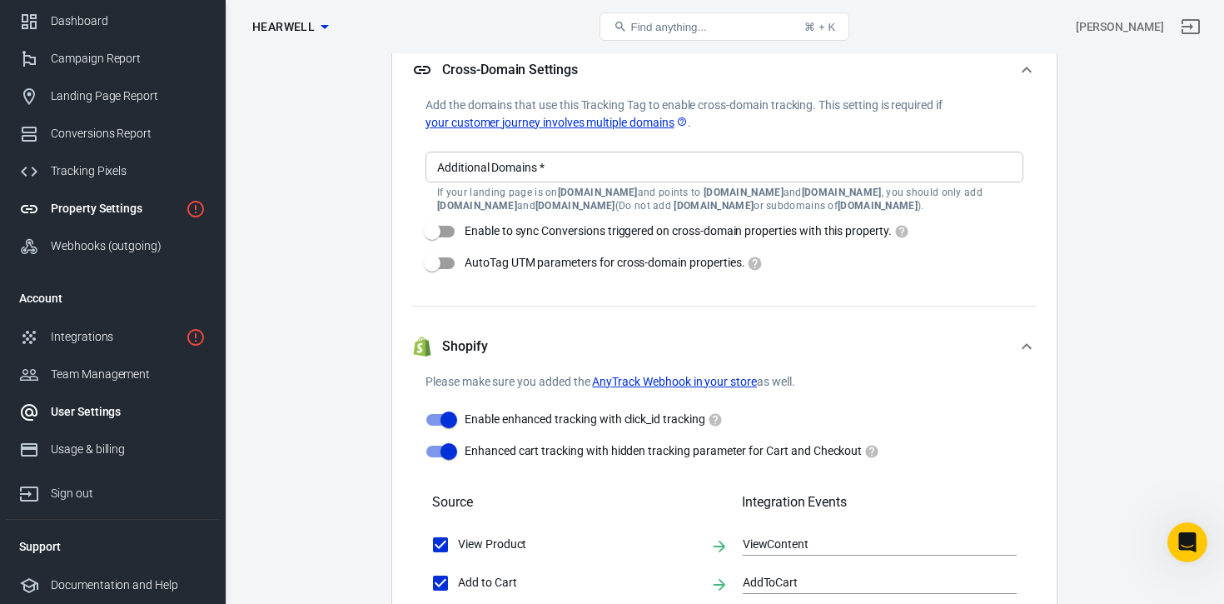
scroll to position [0, 0]
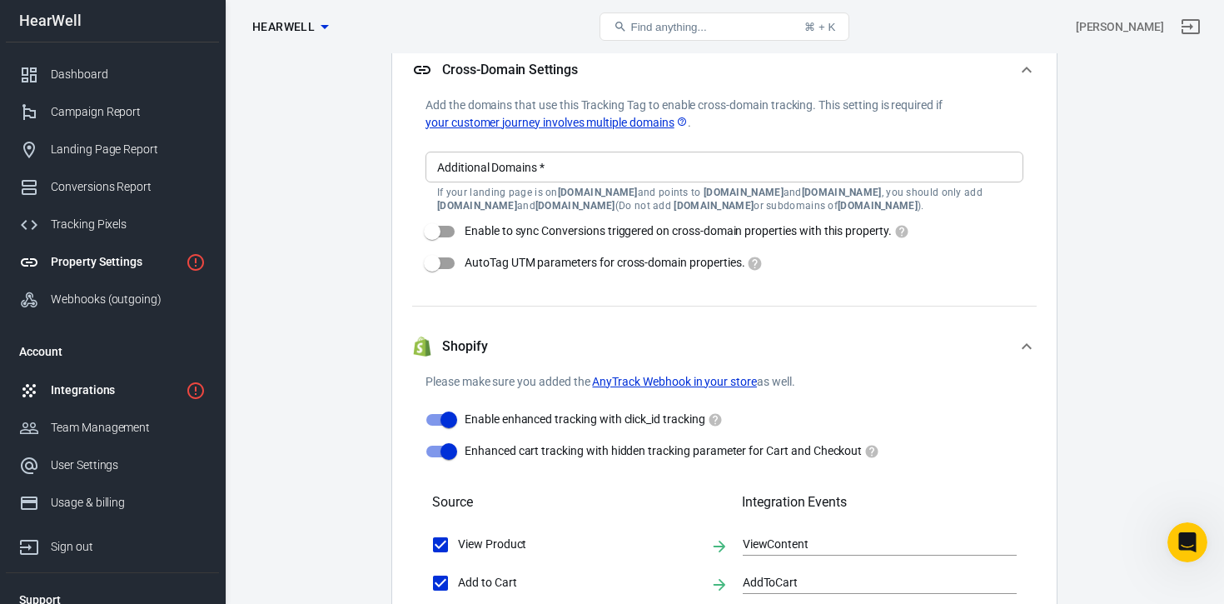
click at [89, 385] on div "Integrations" at bounding box center [115, 389] width 128 height 17
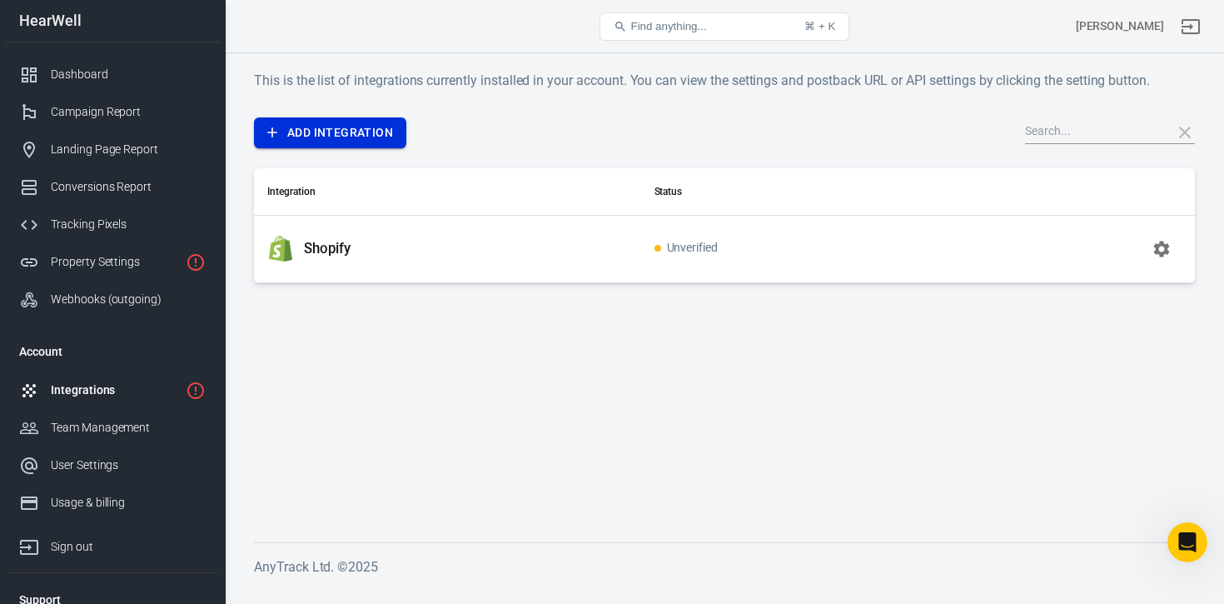
click at [356, 137] on link "Add Integration" at bounding box center [330, 132] width 152 height 31
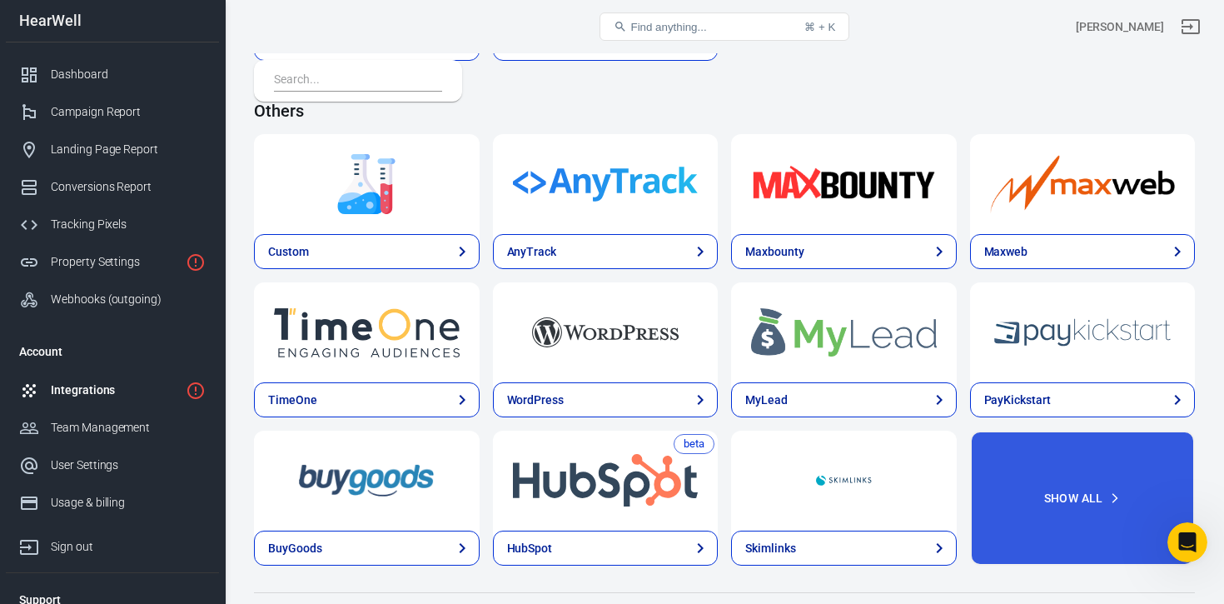
scroll to position [3471, 0]
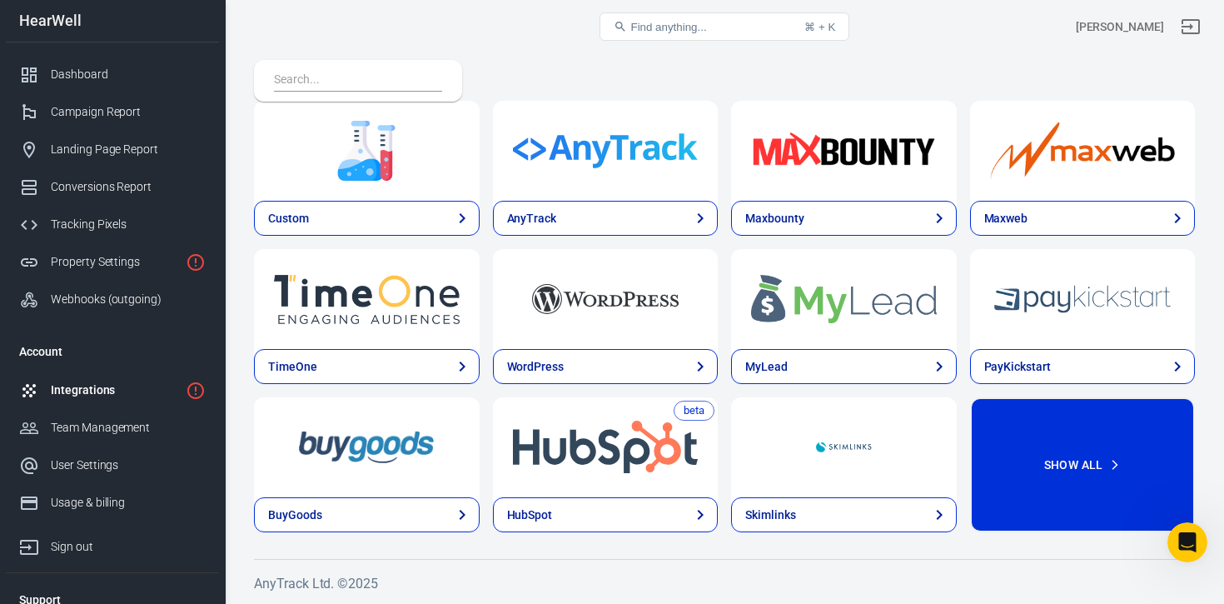
click at [1075, 494] on button "Show All" at bounding box center [1083, 464] width 226 height 135
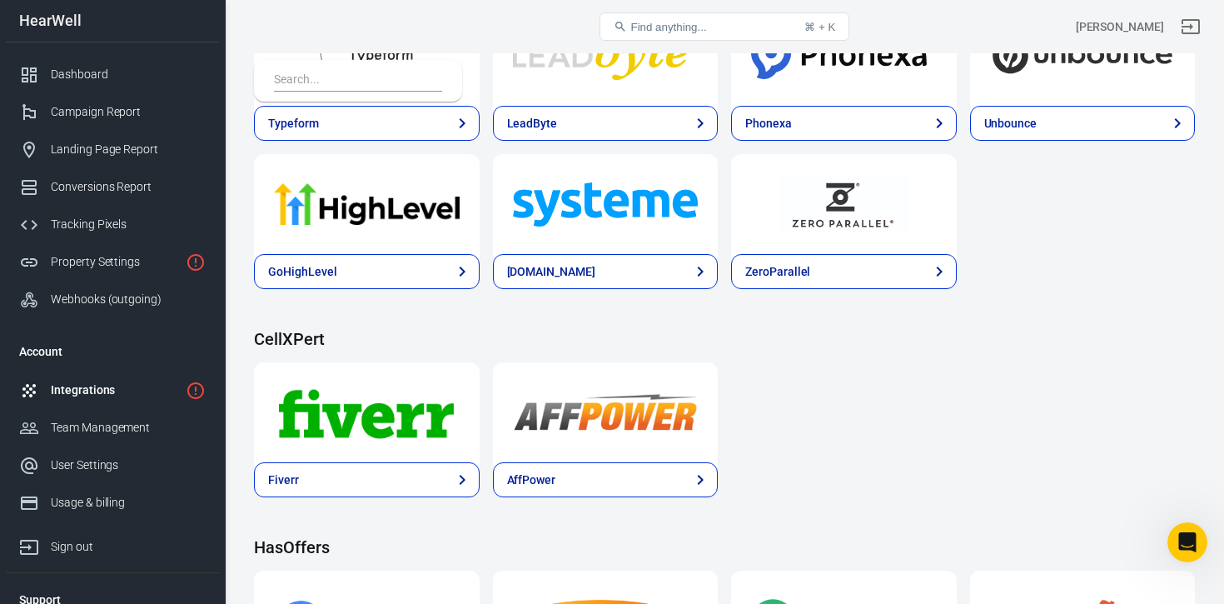
scroll to position [1520, 0]
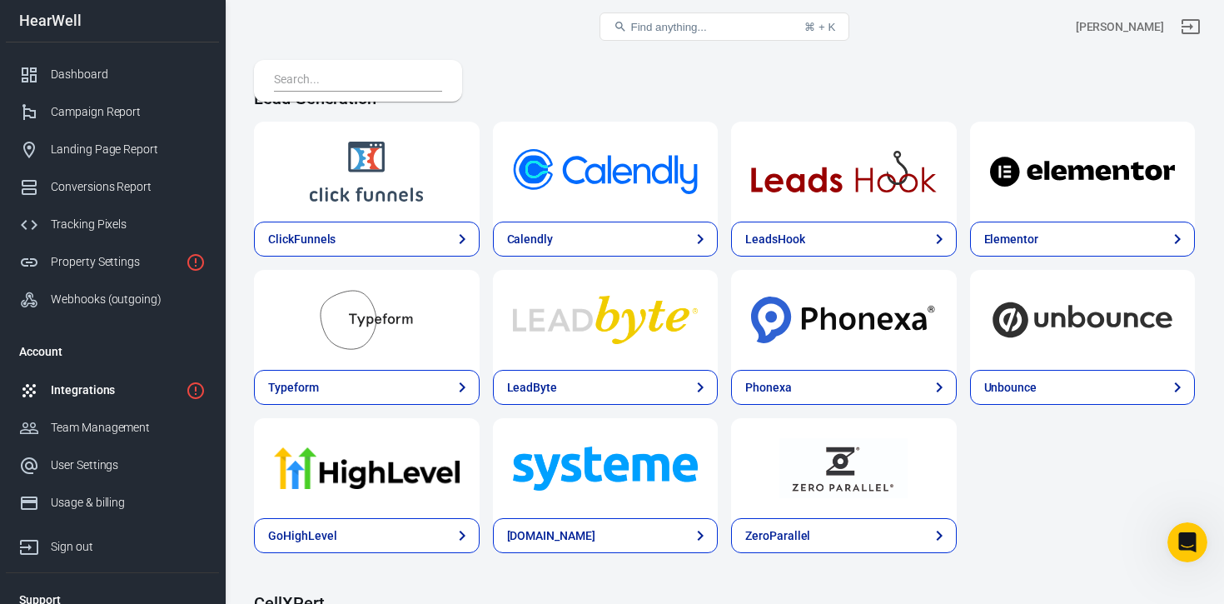
click at [682, 27] on span "Find anything..." at bounding box center [668, 27] width 76 height 12
click at [630, 27] on div "Find anything..." at bounding box center [660, 26] width 92 height 13
click at [376, 80] on input "text" at bounding box center [355, 81] width 162 height 22
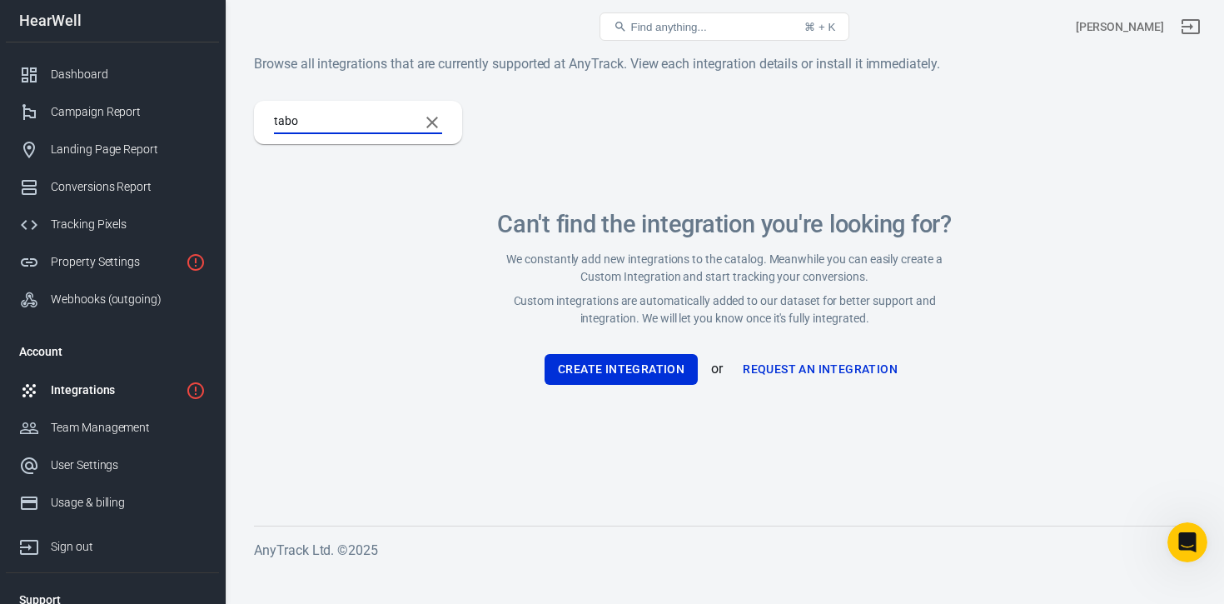
scroll to position [0, 0]
type input "taboo"
click at [434, 126] on icon "Clear Search" at bounding box center [432, 122] width 20 height 20
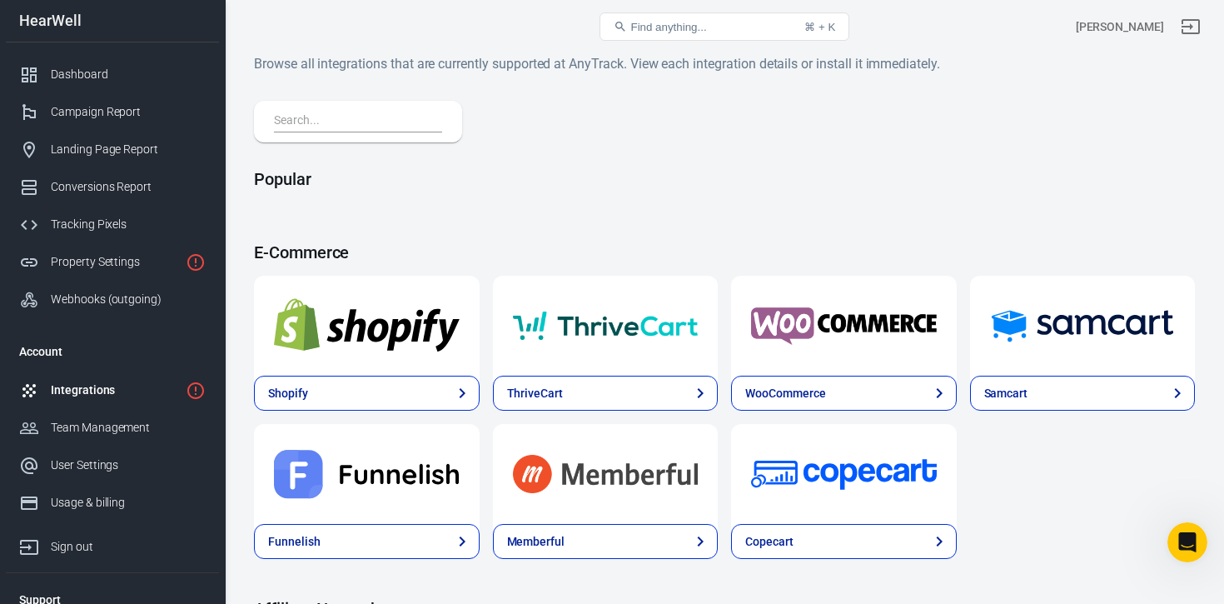
click at [648, 32] on span "Find anything..." at bounding box center [668, 27] width 76 height 12
click at [650, 23] on span "Find anything..." at bounding box center [668, 27] width 76 height 12
click at [332, 129] on input "text" at bounding box center [355, 122] width 162 height 22
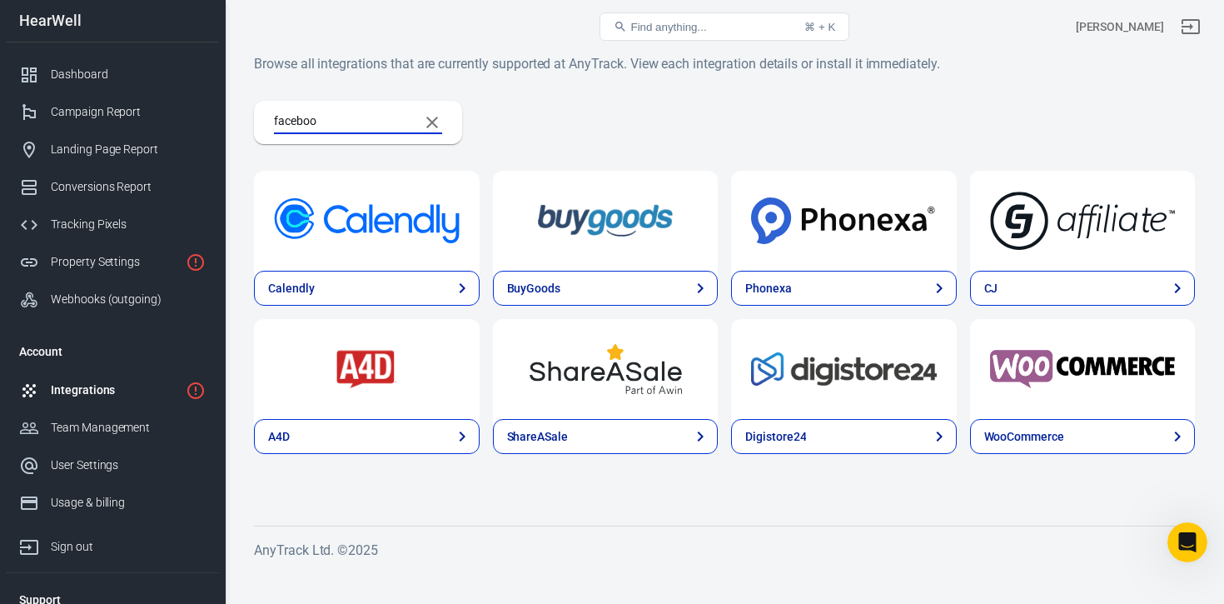
type input "facebook"
click at [331, 129] on input "facebook" at bounding box center [340, 123] width 132 height 22
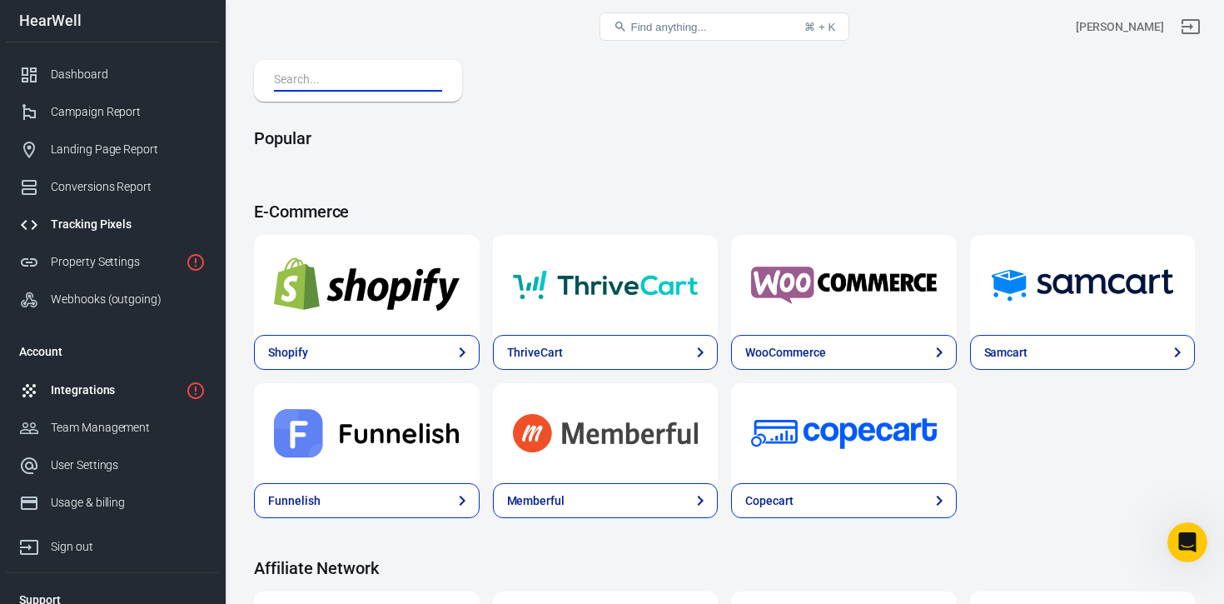
click at [98, 226] on div "Tracking Pixels" at bounding box center [128, 224] width 155 height 17
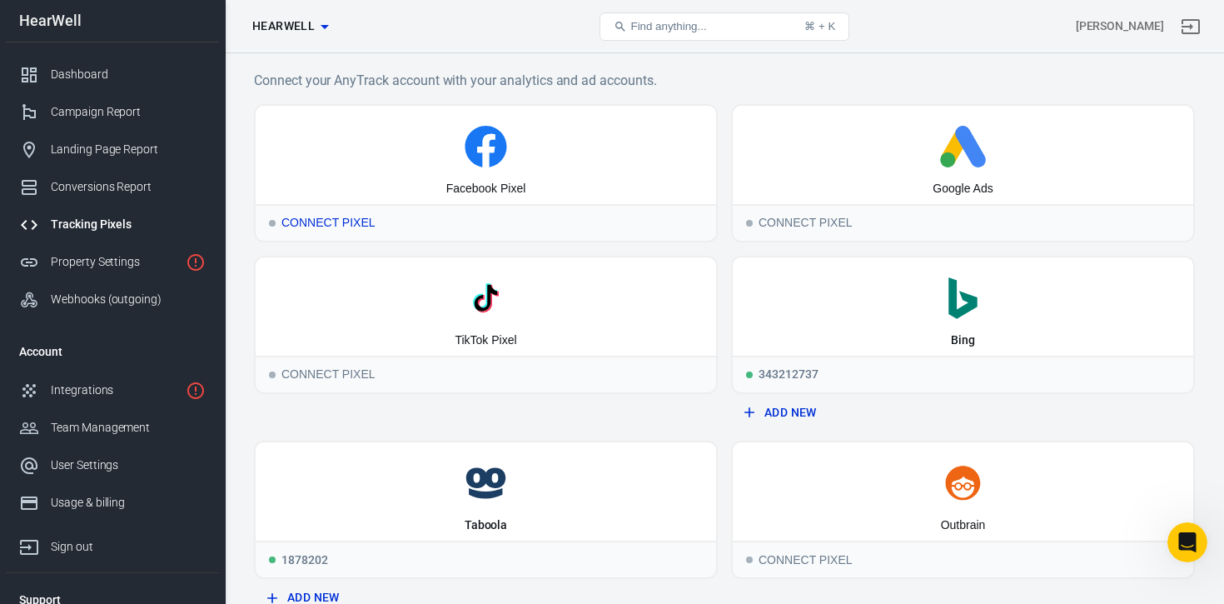
click at [488, 143] on icon at bounding box center [485, 150] width 17 height 33
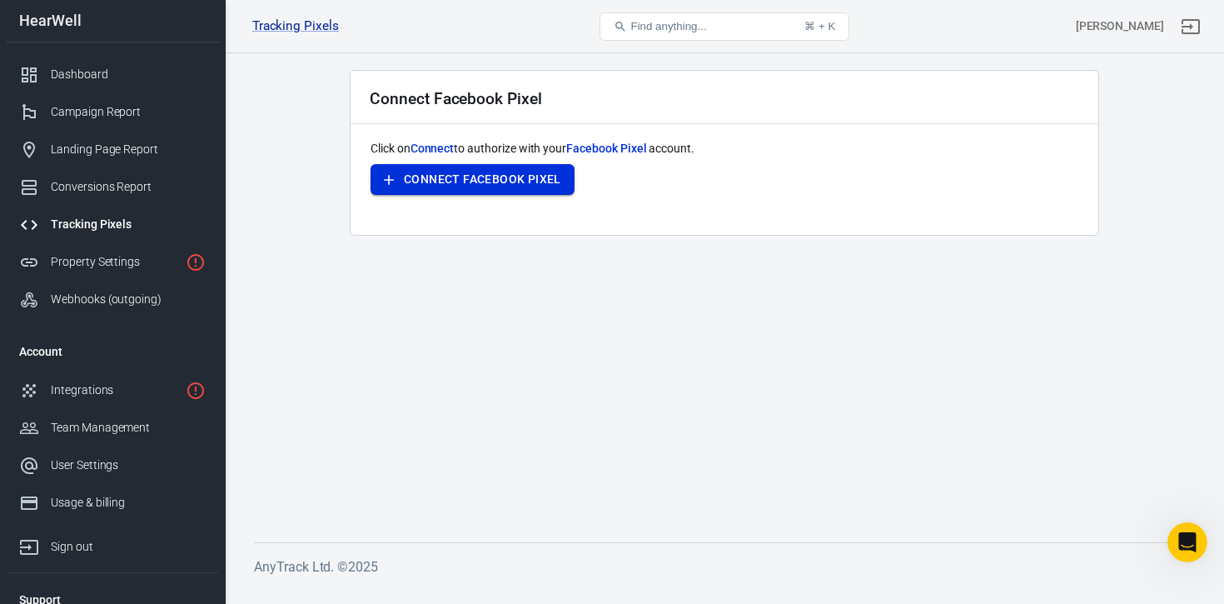
click at [505, 176] on button "Connect Facebook Pixel" at bounding box center [473, 179] width 204 height 31
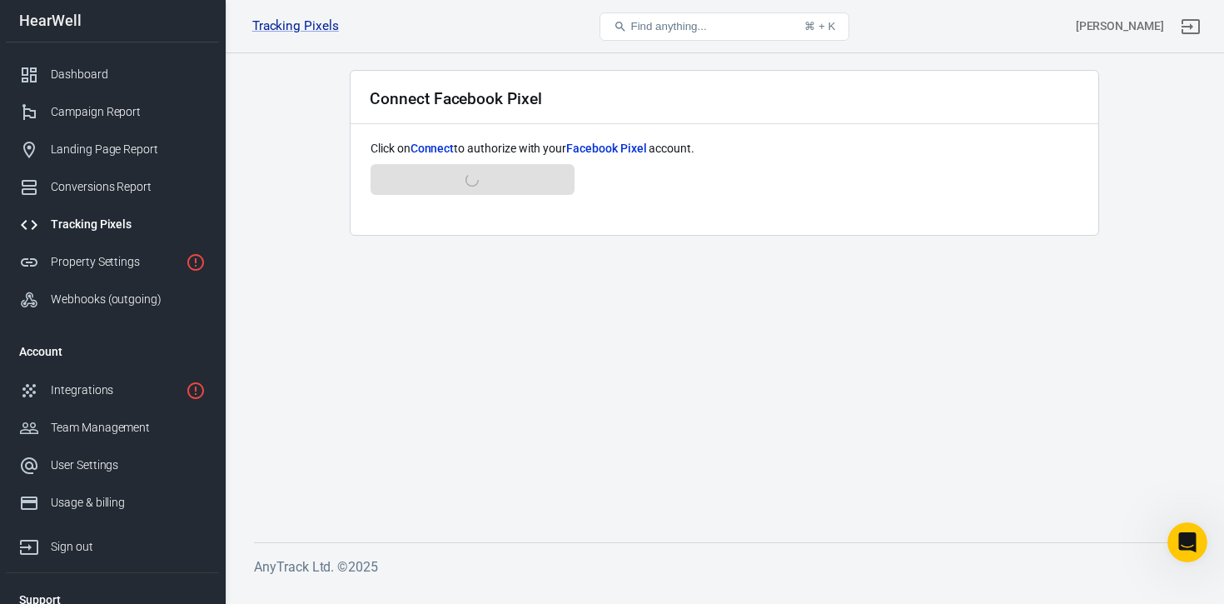
click at [77, 223] on div "Tracking Pixels" at bounding box center [128, 224] width 155 height 17
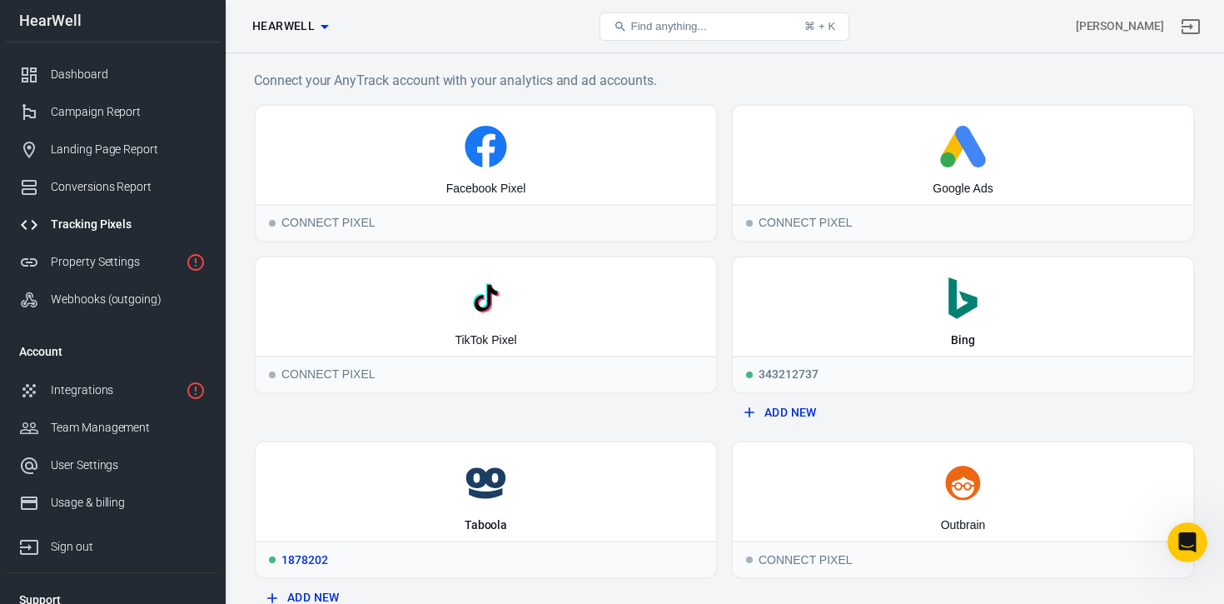
click at [516, 496] on icon at bounding box center [485, 483] width 447 height 42
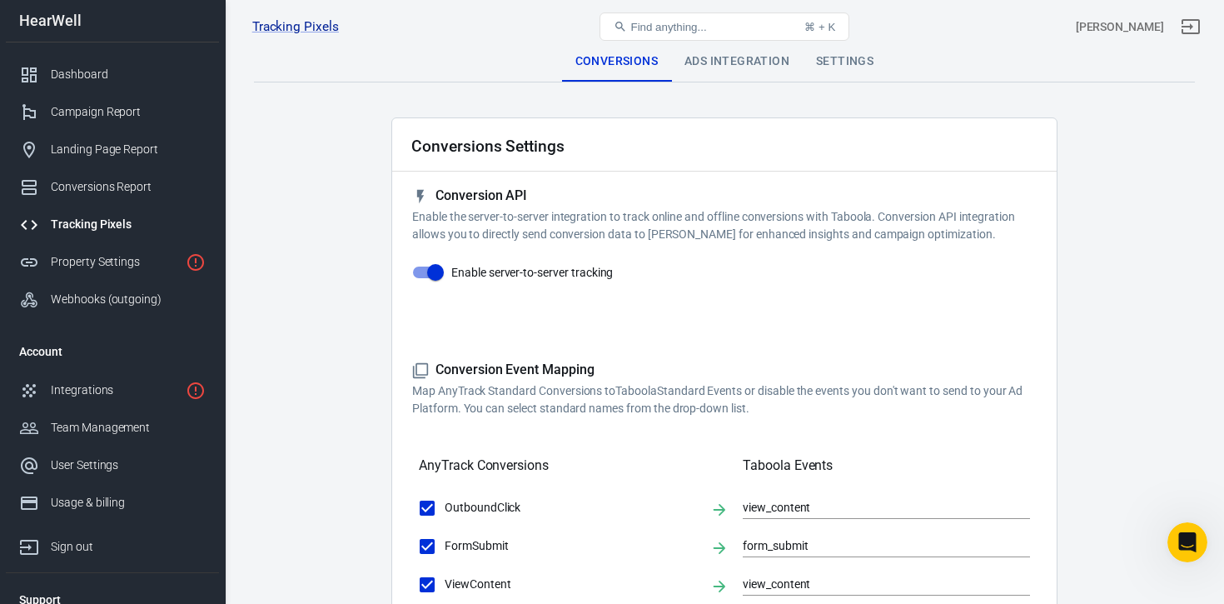
click at [729, 68] on div "Ads Integration" at bounding box center [737, 62] width 132 height 40
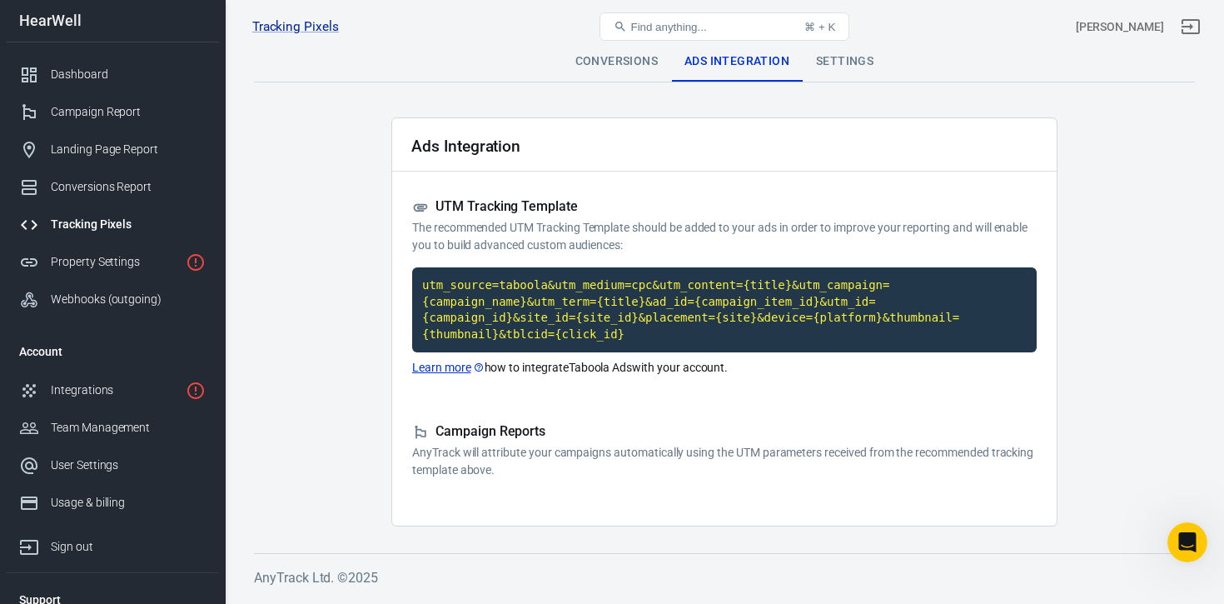
click at [857, 58] on div "Settings" at bounding box center [845, 62] width 84 height 40
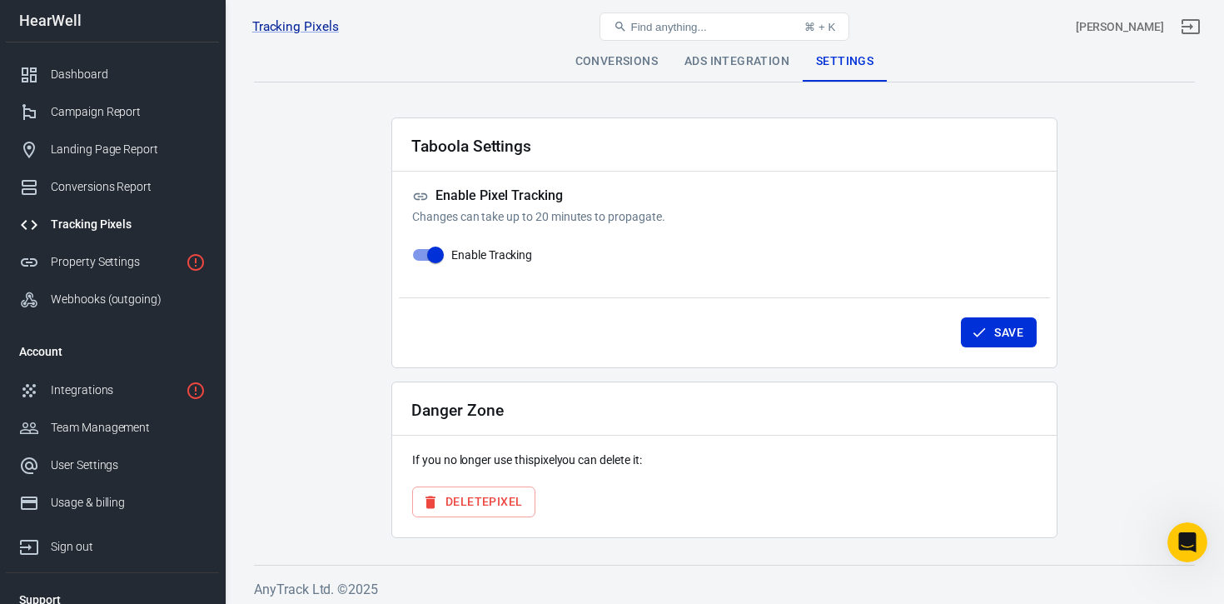
click at [616, 65] on div "Conversions" at bounding box center [616, 62] width 109 height 40
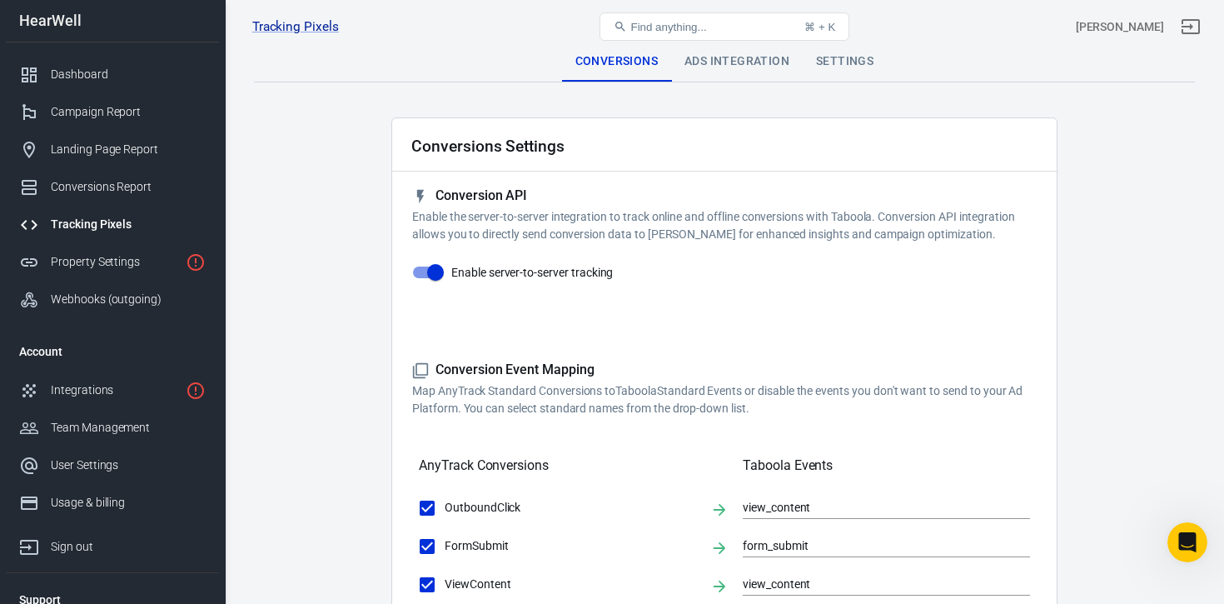
click at [715, 66] on div "Ads Integration" at bounding box center [737, 62] width 132 height 40
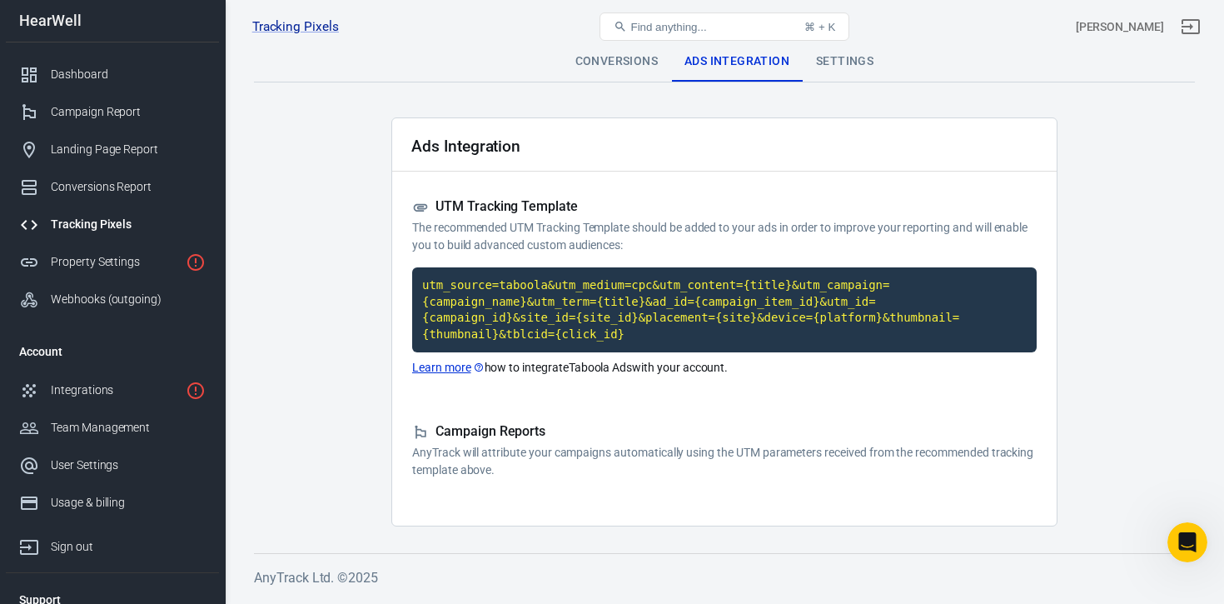
click at [443, 371] on link "Learn more" at bounding box center [448, 367] width 72 height 17
